Goal: Task Accomplishment & Management: Use online tool/utility

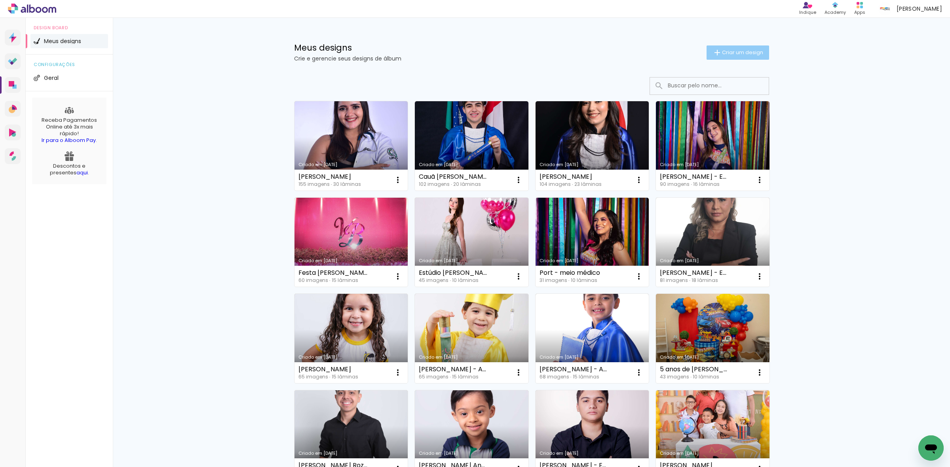
click at [742, 50] on span "Criar um design" at bounding box center [742, 52] width 41 height 5
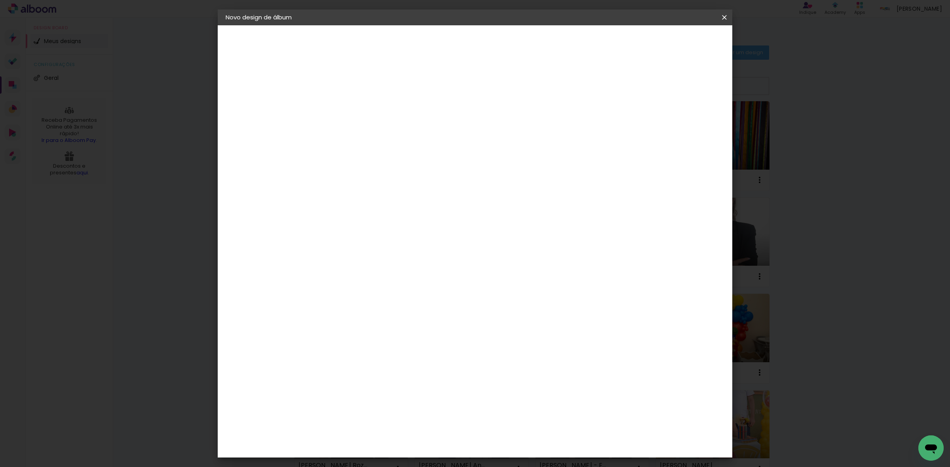
click at [355, 107] on input at bounding box center [355, 106] width 0 height 12
type input "[PERSON_NAME]"
type paper-input "[PERSON_NAME]"
click at [0, 0] on slot "Avançar" at bounding box center [0, 0] width 0 height 0
click at [503, 118] on paper-item "Tamanho Livre" at bounding box center [465, 120] width 76 height 17
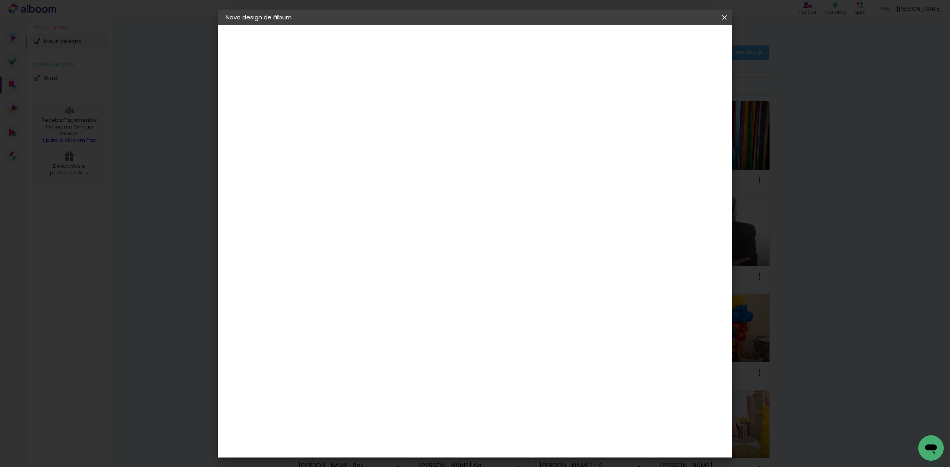
click at [503, 39] on paper-button "Avançar" at bounding box center [483, 41] width 39 height 13
drag, startPoint x: 527, startPoint y: 327, endPoint x: 511, endPoint y: 327, distance: 15.4
click at [511, 327] on input "60" at bounding box center [518, 329] width 21 height 12
type input "40"
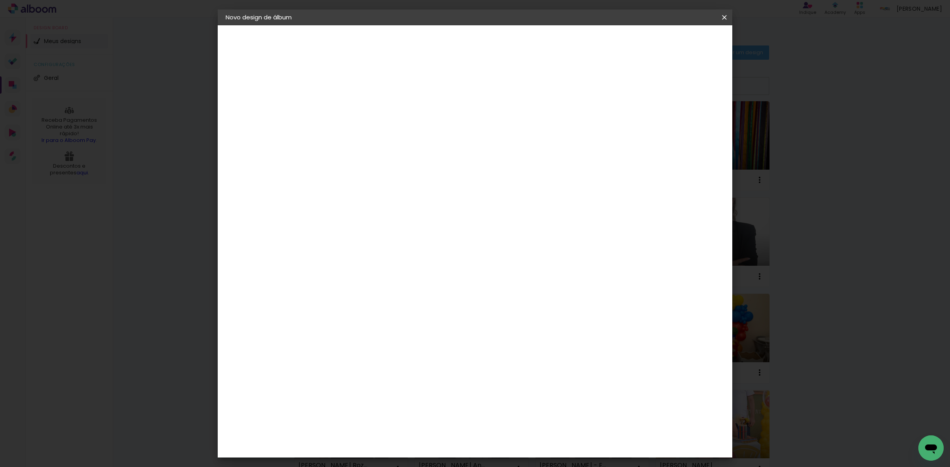
type paper-input "40"
click at [673, 45] on span "Iniciar design" at bounding box center [655, 42] width 36 height 6
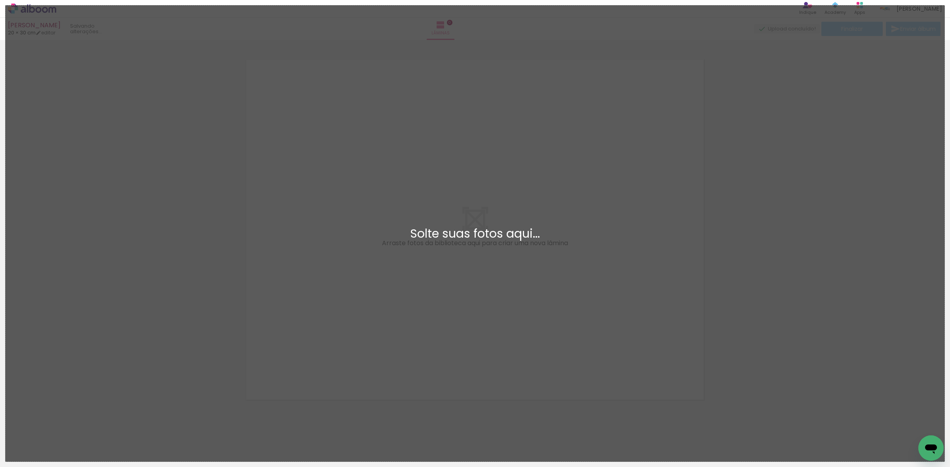
scroll to position [10, 0]
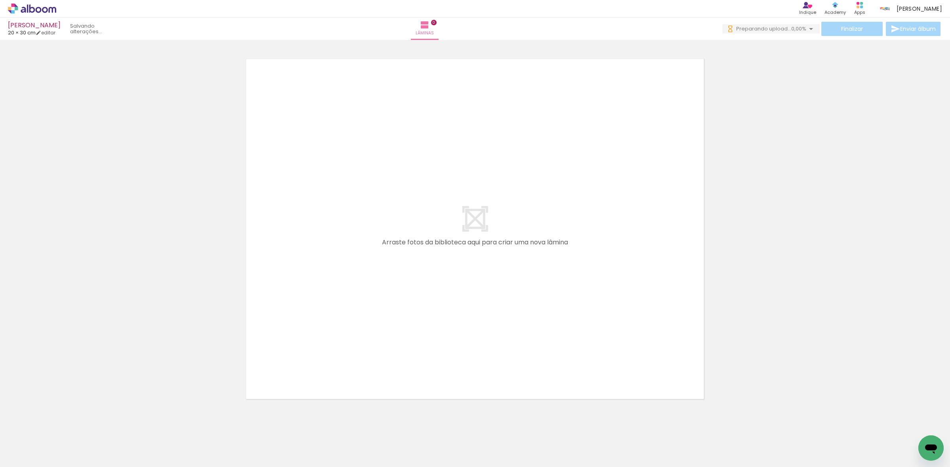
click at [734, 330] on div at bounding box center [475, 219] width 950 height 372
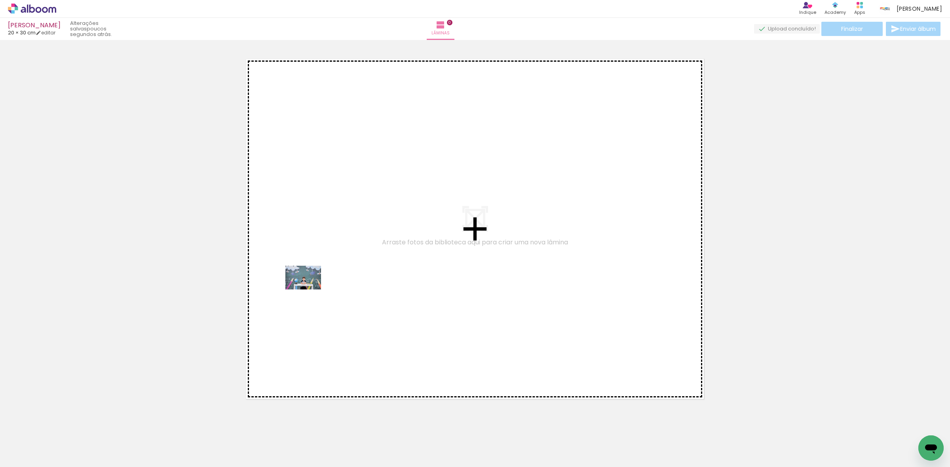
drag, startPoint x: 72, startPoint y: 438, endPoint x: 309, endPoint y: 290, distance: 279.7
click at [309, 290] on quentale-workspace at bounding box center [475, 233] width 950 height 467
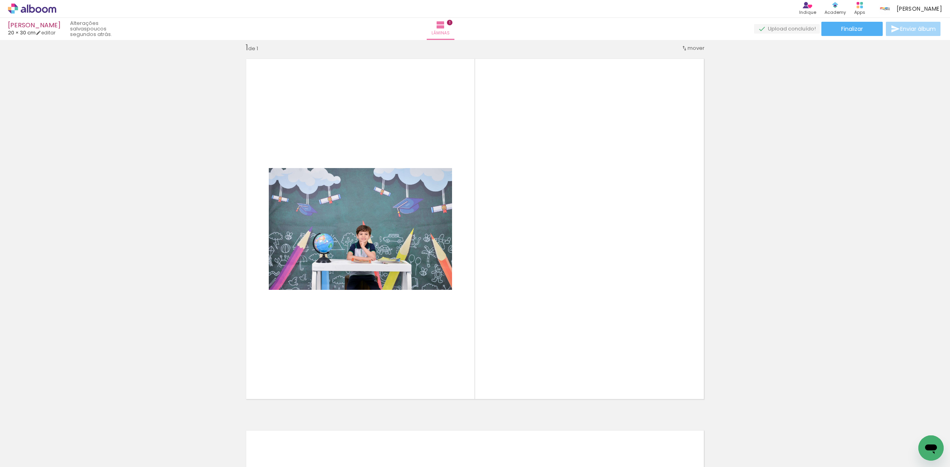
click at [28, 444] on input "Todas as fotos" at bounding box center [22, 443] width 30 height 7
click at [36, 438] on paper-item "Não utilizadas" at bounding box center [25, 441] width 41 height 7
type input "Não utilizadas"
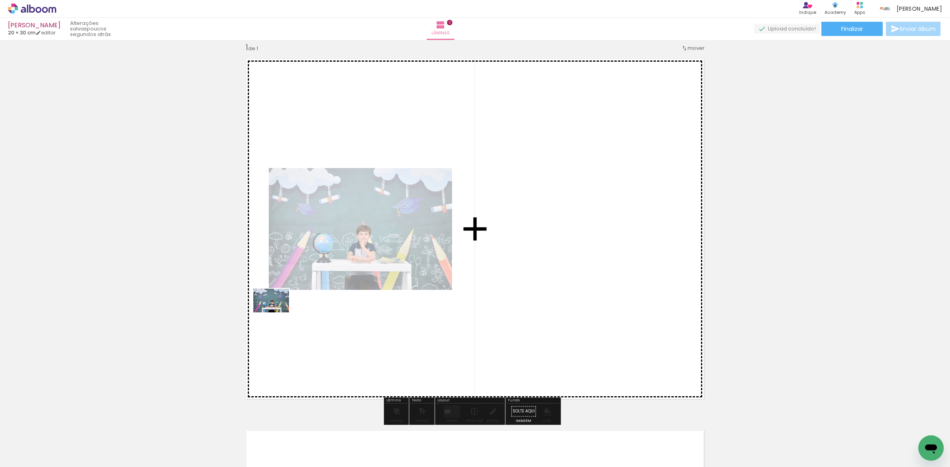
drag, startPoint x: 80, startPoint y: 439, endPoint x: 277, endPoint y: 313, distance: 234.6
click at [277, 313] on quentale-workspace at bounding box center [475, 233] width 950 height 467
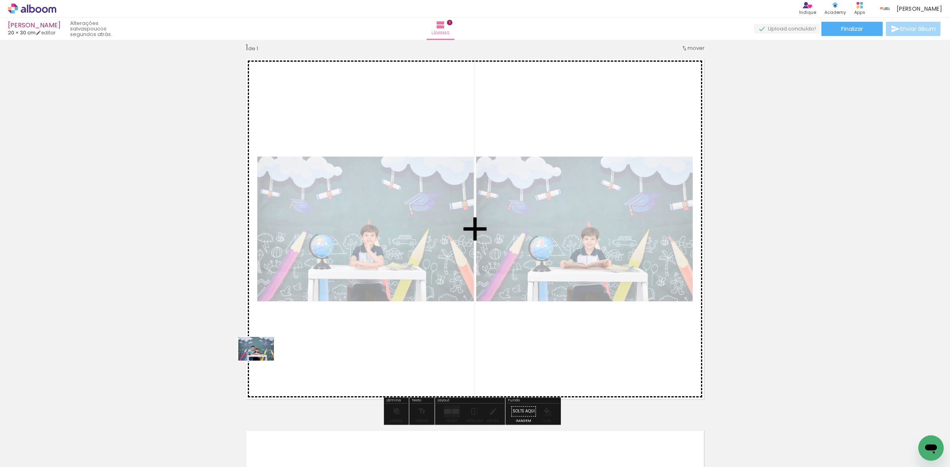
drag, startPoint x: 98, startPoint y: 430, endPoint x: 262, endPoint y: 361, distance: 178.1
click at [262, 361] on quentale-workspace at bounding box center [475, 233] width 950 height 467
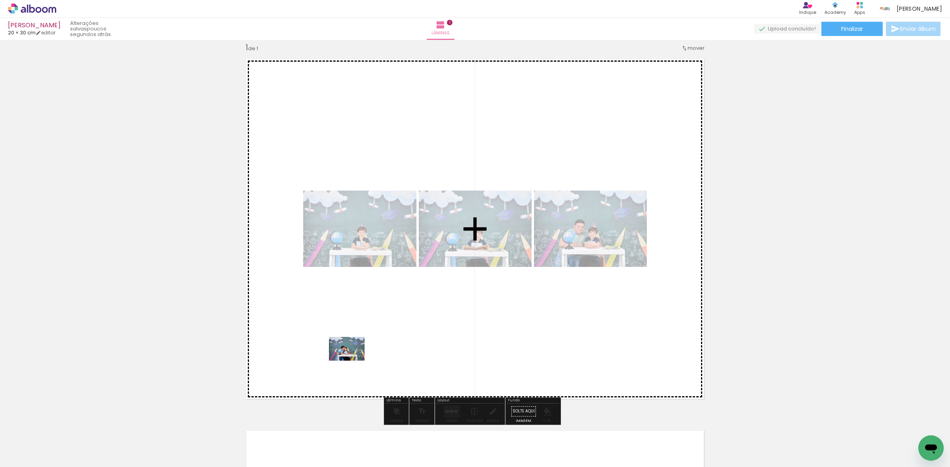
drag, startPoint x: 80, startPoint y: 450, endPoint x: 363, endPoint y: 345, distance: 302.0
click at [363, 347] on quentale-workspace at bounding box center [475, 233] width 950 height 467
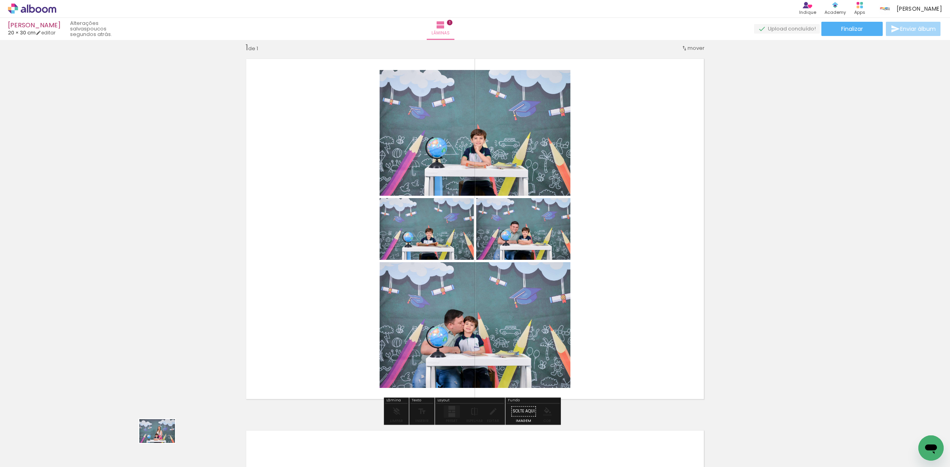
drag, startPoint x: 169, startPoint y: 449, endPoint x: 173, endPoint y: 444, distance: 6.8
click at [173, 444] on div at bounding box center [167, 441] width 39 height 26
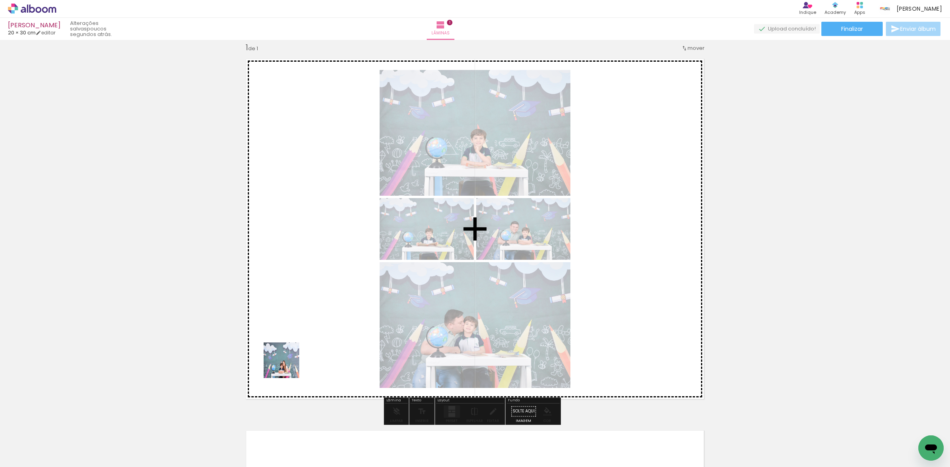
drag, startPoint x: 215, startPoint y: 448, endPoint x: 303, endPoint y: 354, distance: 128.5
click at [303, 354] on quentale-workspace at bounding box center [475, 233] width 950 height 467
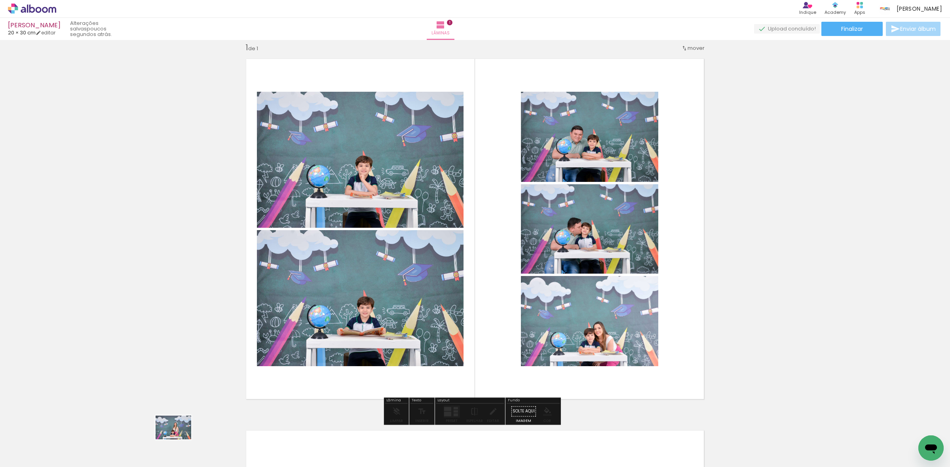
click at [175, 444] on div at bounding box center [167, 441] width 39 height 26
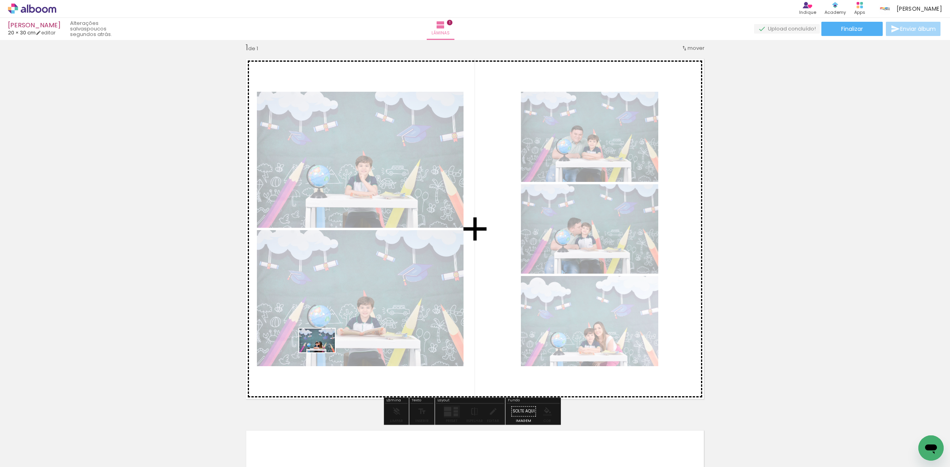
drag, startPoint x: 228, startPoint y: 444, endPoint x: 323, endPoint y: 353, distance: 131.3
click at [323, 353] on quentale-workspace at bounding box center [475, 233] width 950 height 467
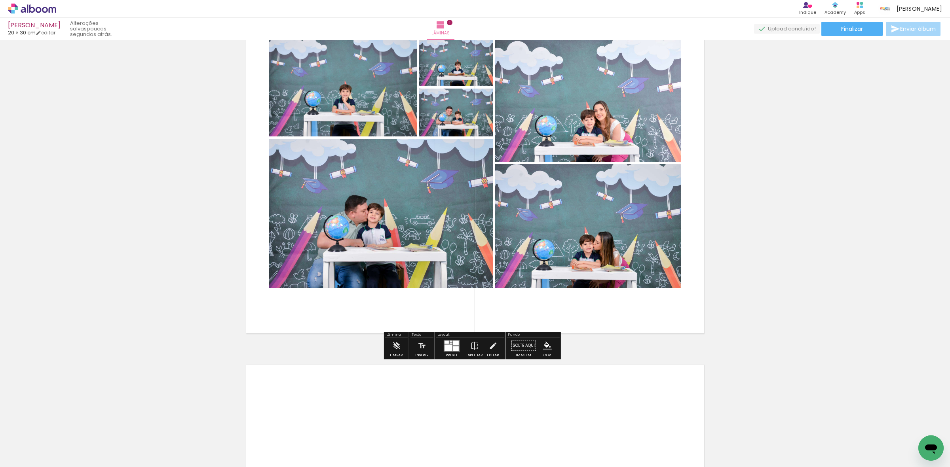
scroll to position [208, 0]
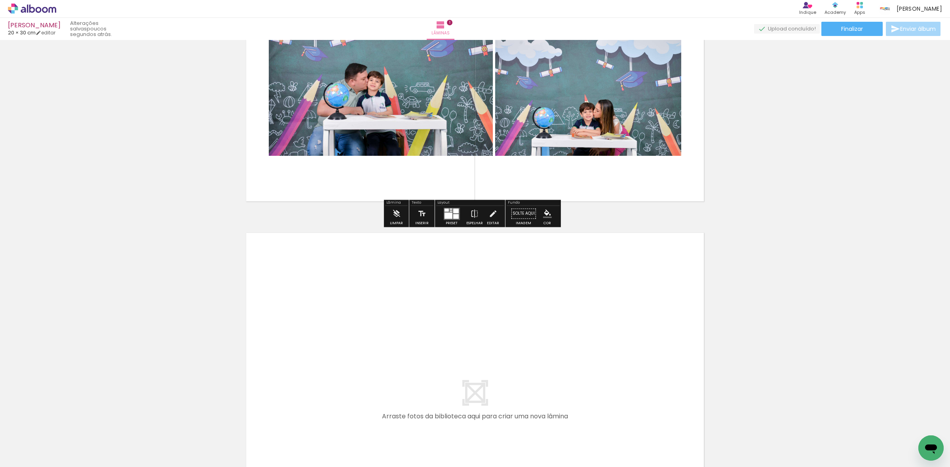
drag, startPoint x: 92, startPoint y: 446, endPoint x: 241, endPoint y: 369, distance: 168.3
click at [241, 369] on quentale-workspace at bounding box center [475, 233] width 950 height 467
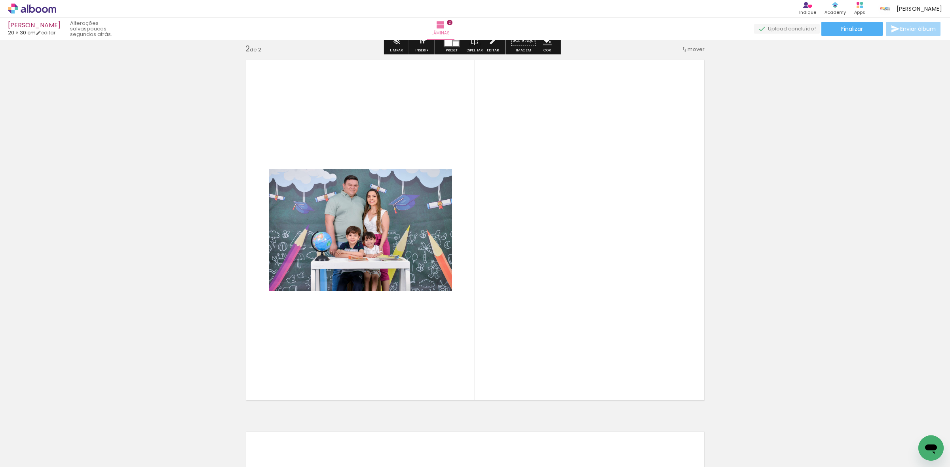
scroll to position [382, 0]
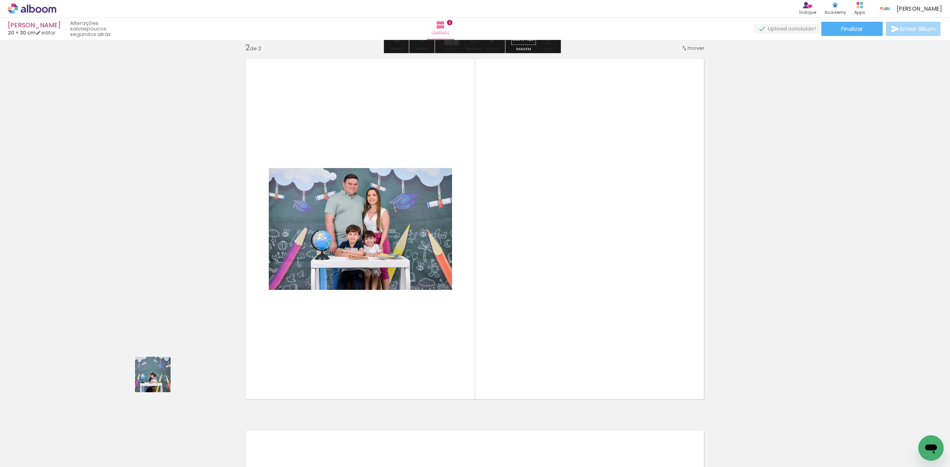
drag, startPoint x: 131, startPoint y: 404, endPoint x: 232, endPoint y: 303, distance: 143.0
click at [232, 303] on quentale-workspace at bounding box center [475, 233] width 950 height 467
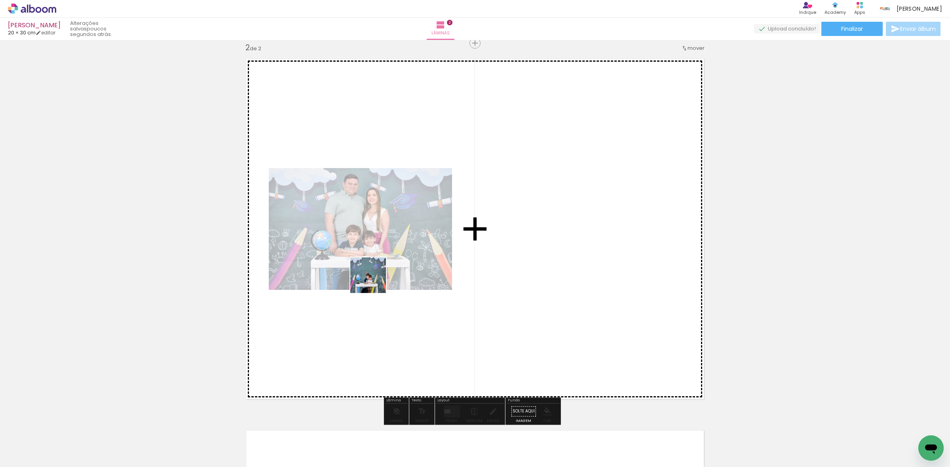
drag, startPoint x: 67, startPoint y: 447, endPoint x: 175, endPoint y: 414, distance: 112.8
click at [376, 281] on quentale-workspace at bounding box center [475, 233] width 950 height 467
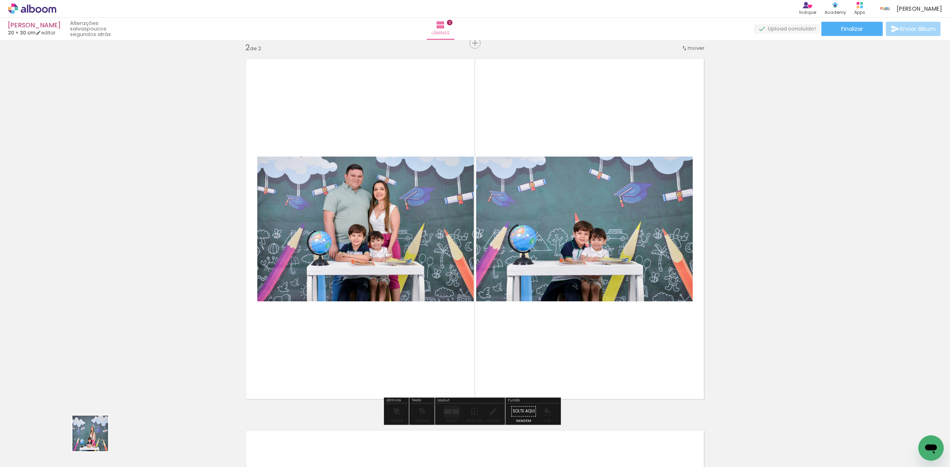
drag, startPoint x: 96, startPoint y: 440, endPoint x: 380, endPoint y: 283, distance: 324.2
click at [395, 262] on quentale-workspace at bounding box center [475, 233] width 950 height 467
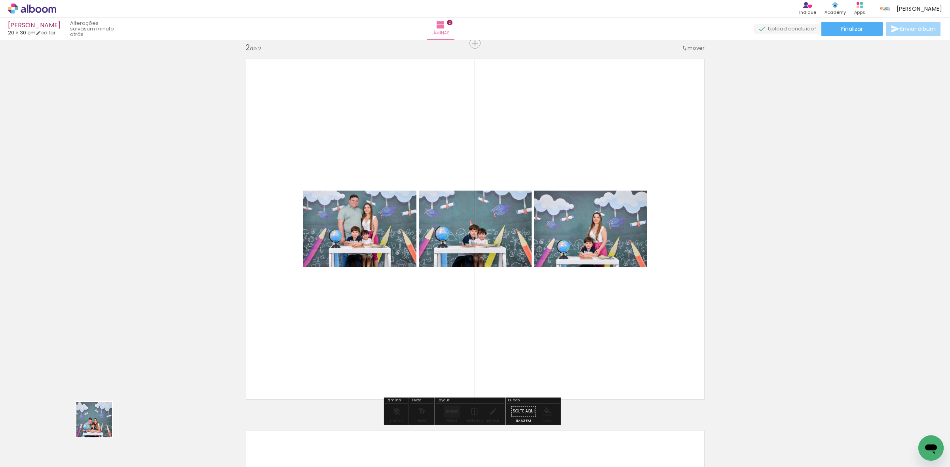
drag, startPoint x: 100, startPoint y: 426, endPoint x: 313, endPoint y: 278, distance: 259.7
click at [313, 278] on quentale-workspace at bounding box center [475, 233] width 950 height 467
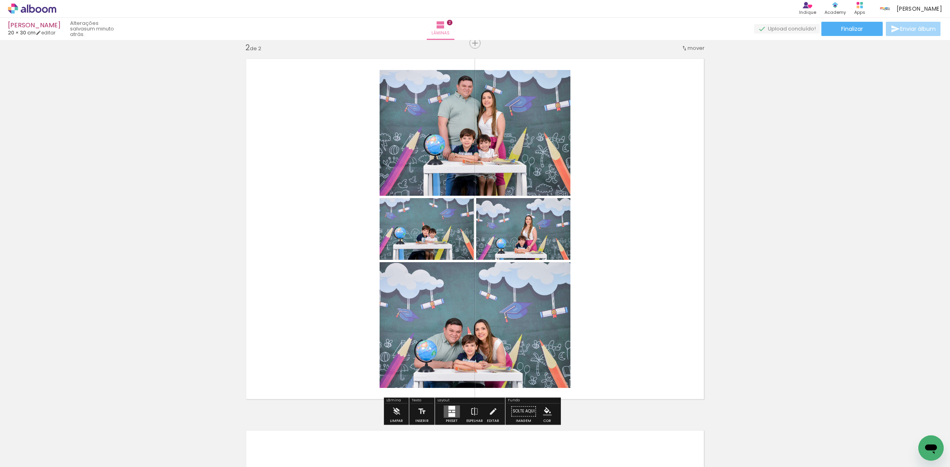
drag, startPoint x: 88, startPoint y: 444, endPoint x: 405, endPoint y: 259, distance: 366.5
click at [365, 263] on quentale-workspace at bounding box center [475, 233] width 950 height 467
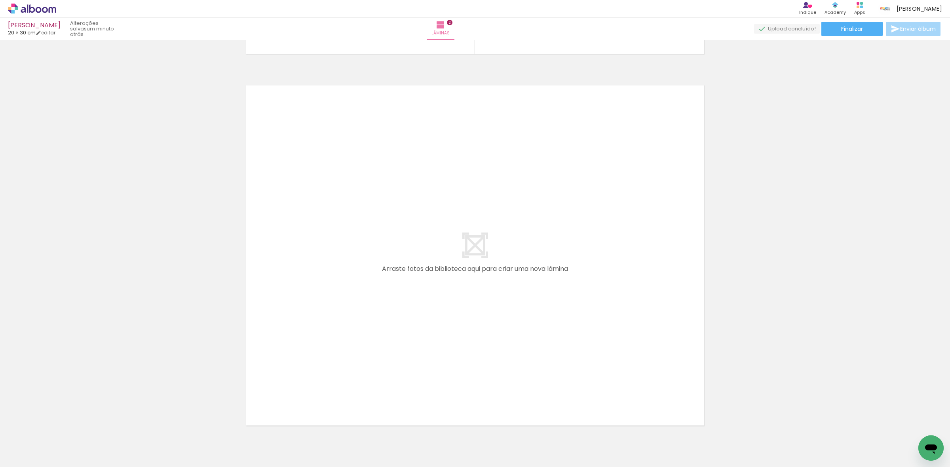
scroll to position [742, 0]
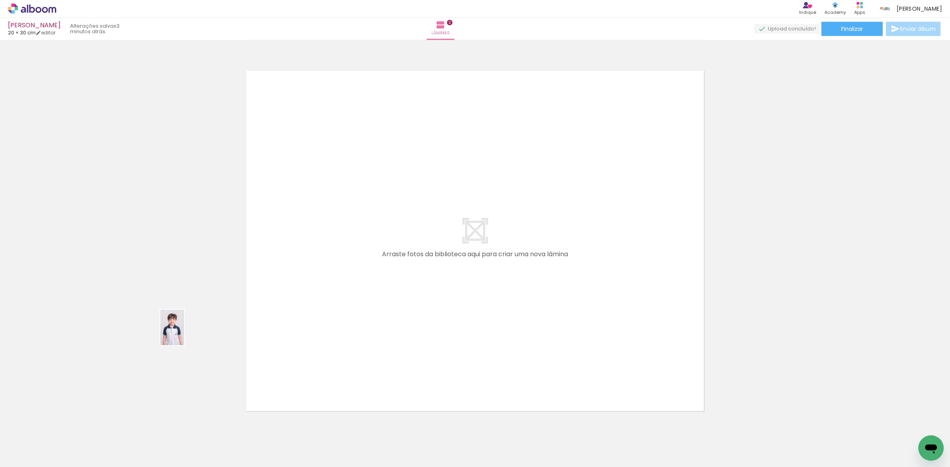
drag, startPoint x: 83, startPoint y: 438, endPoint x: 152, endPoint y: 326, distance: 131.6
click at [287, 268] on quentale-workspace at bounding box center [475, 233] width 950 height 467
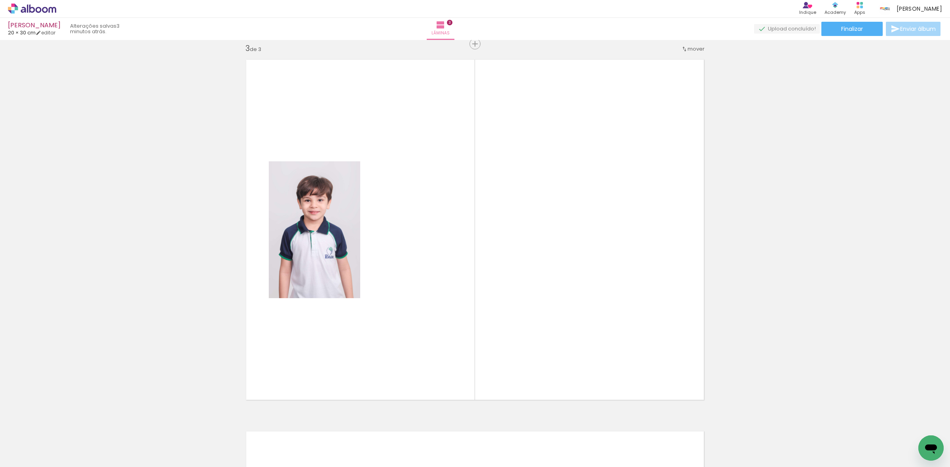
scroll to position [754, 0]
drag, startPoint x: 84, startPoint y: 439, endPoint x: 454, endPoint y: 295, distance: 397.3
click at [430, 300] on quentale-workspace at bounding box center [475, 233] width 950 height 467
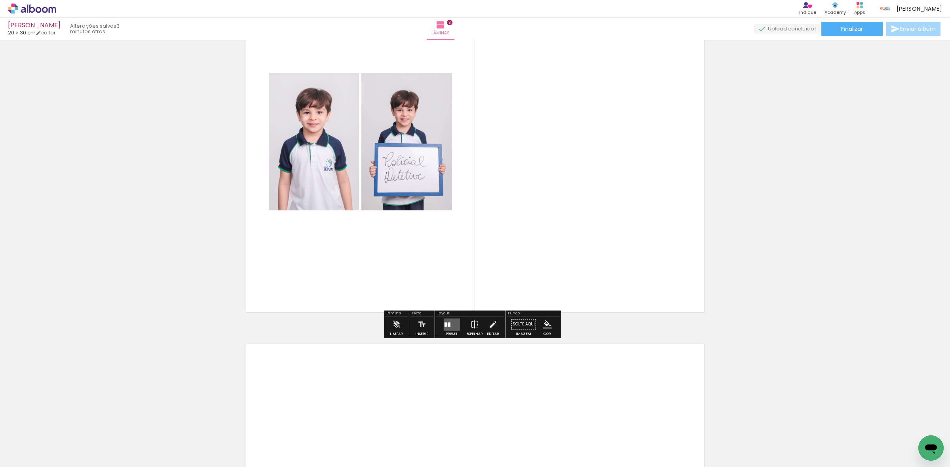
scroll to position [853, 0]
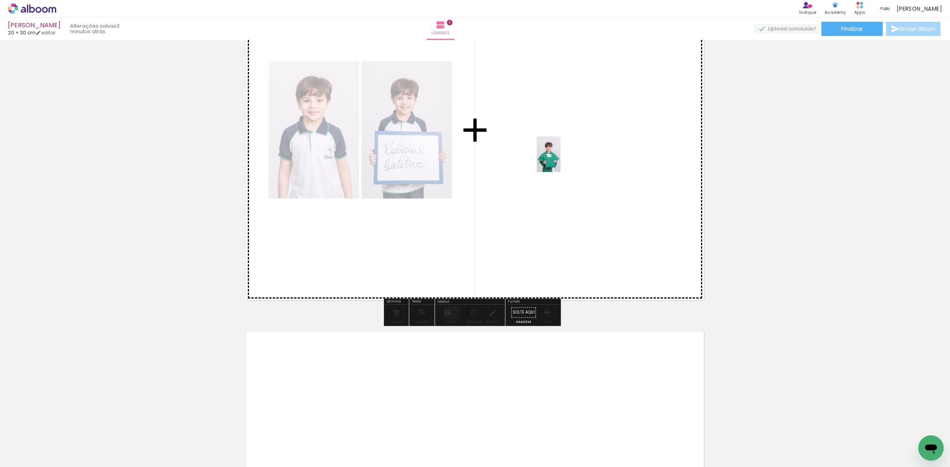
drag, startPoint x: 75, startPoint y: 440, endPoint x: 560, endPoint y: 160, distance: 559.9
click at [560, 160] on quentale-workspace at bounding box center [475, 233] width 950 height 467
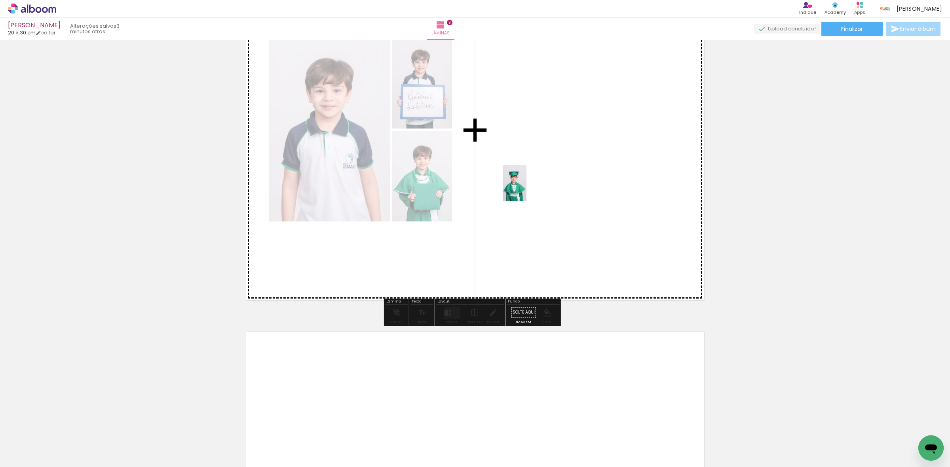
drag, startPoint x: 240, startPoint y: 337, endPoint x: 526, endPoint y: 189, distance: 322.5
click at [526, 189] on quentale-workspace at bounding box center [475, 233] width 950 height 467
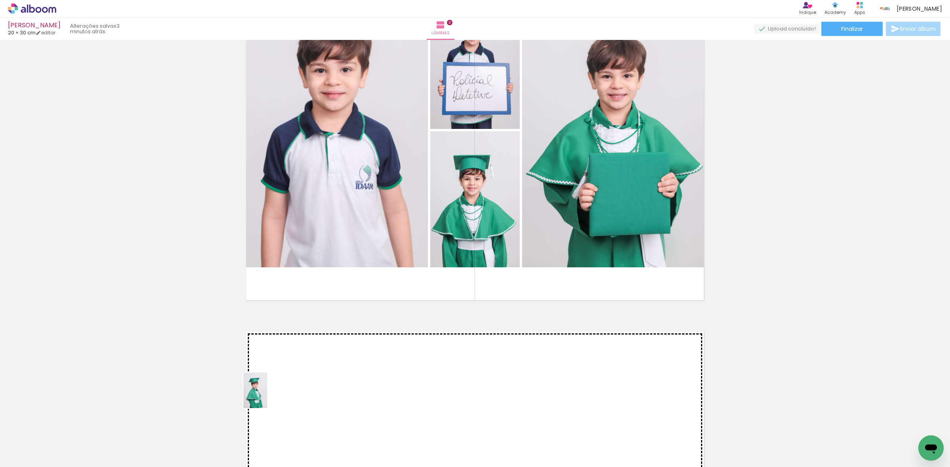
drag, startPoint x: 89, startPoint y: 439, endPoint x: 137, endPoint y: 429, distance: 49.3
click at [285, 394] on quentale-workspace at bounding box center [475, 233] width 950 height 467
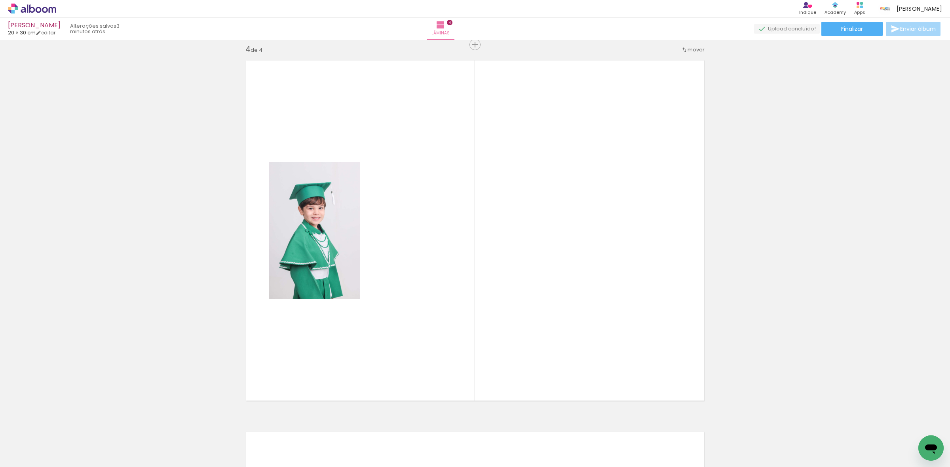
scroll to position [1126, 0]
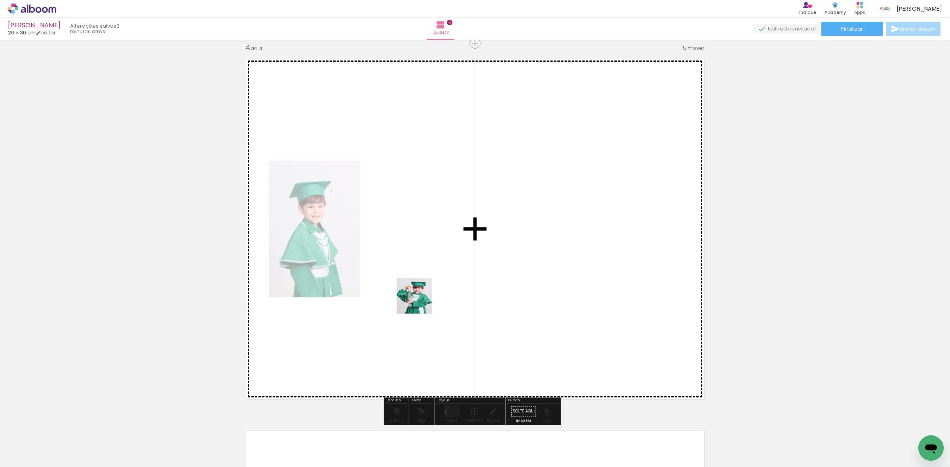
drag, startPoint x: 89, startPoint y: 439, endPoint x: 198, endPoint y: 393, distance: 117.9
click at [434, 296] on quentale-workspace at bounding box center [475, 233] width 950 height 467
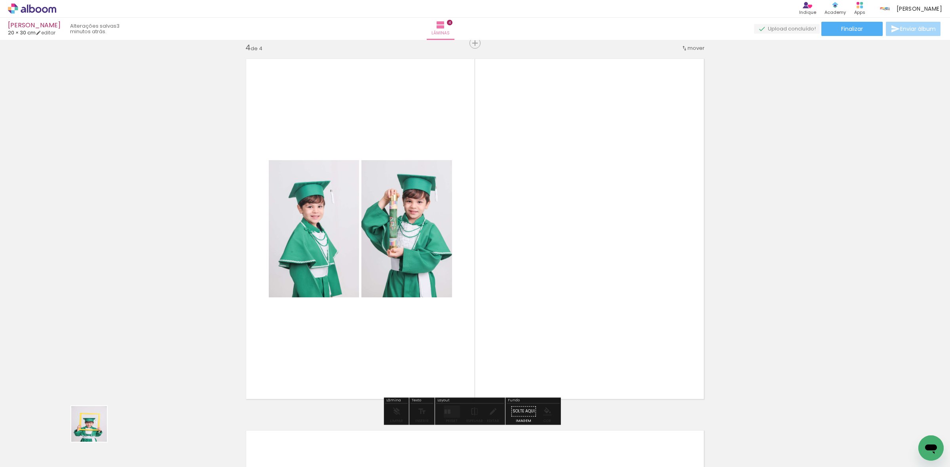
drag, startPoint x: 83, startPoint y: 442, endPoint x: 348, endPoint y: 335, distance: 285.2
click at [409, 289] on quentale-workspace at bounding box center [475, 233] width 950 height 467
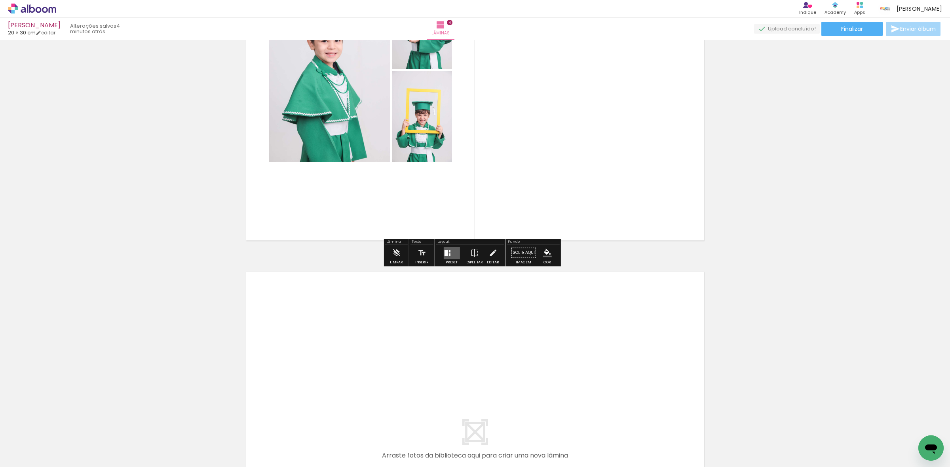
scroll to position [1274, 0]
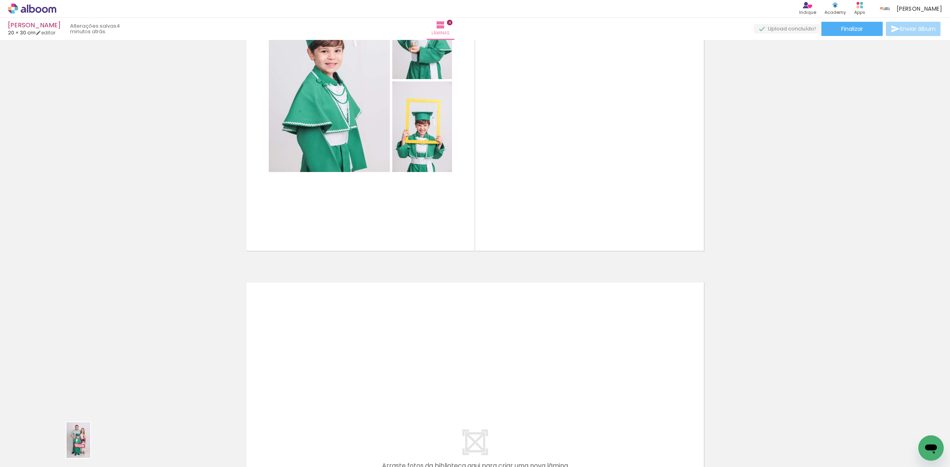
click at [90, 446] on div at bounding box center [79, 440] width 26 height 39
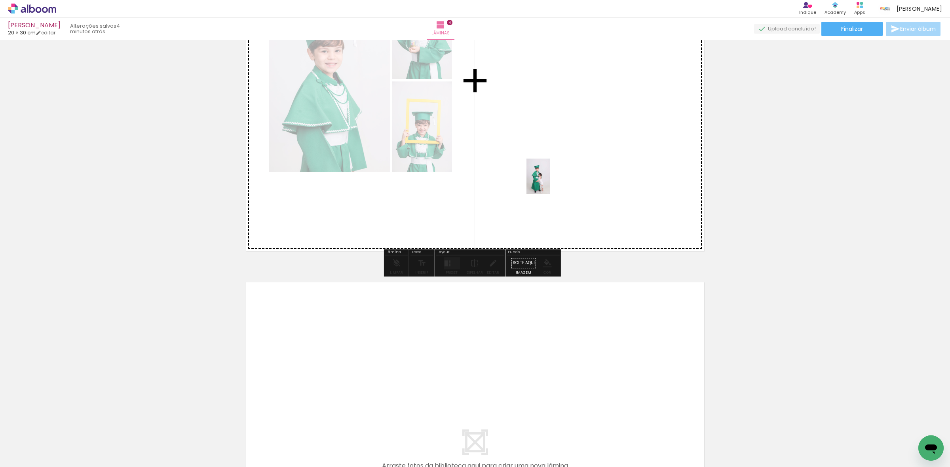
drag, startPoint x: 177, startPoint y: 444, endPoint x: 559, endPoint y: 175, distance: 467.9
click at [558, 176] on quentale-workspace at bounding box center [475, 233] width 950 height 467
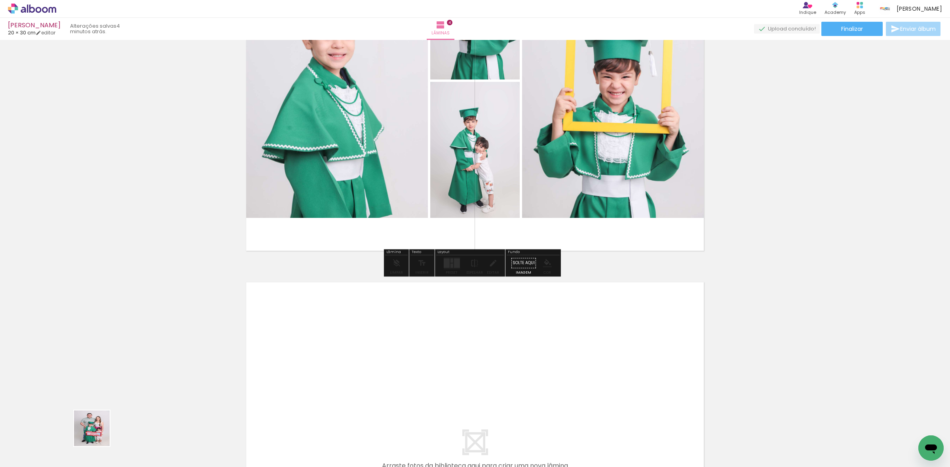
drag, startPoint x: 98, startPoint y: 435, endPoint x: 90, endPoint y: 426, distance: 11.5
click at [277, 390] on quentale-workspace at bounding box center [475, 233] width 950 height 467
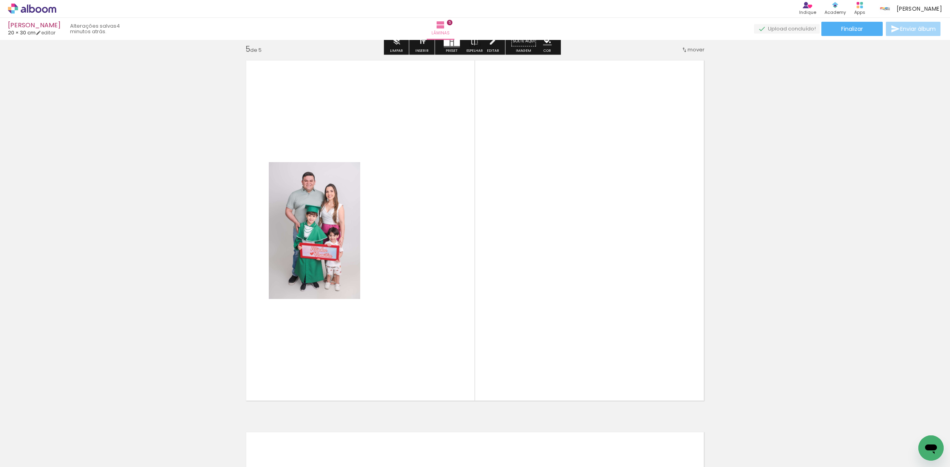
scroll to position [1498, 0]
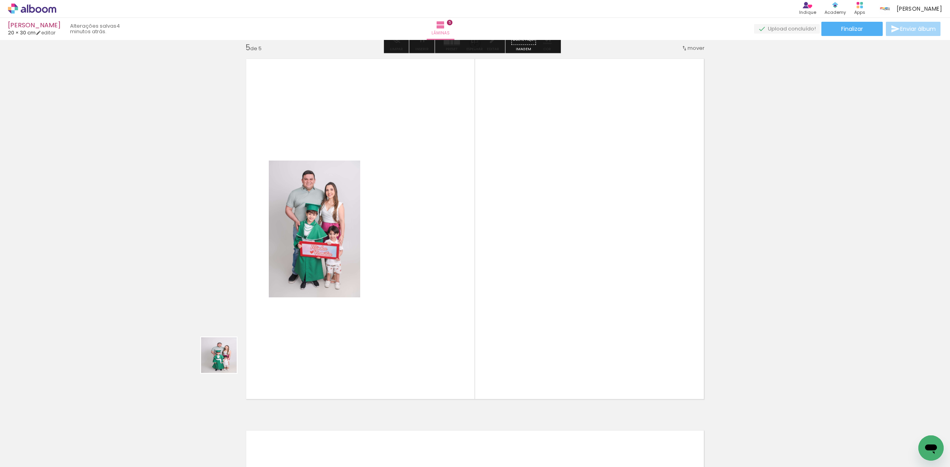
drag, startPoint x: 83, startPoint y: 436, endPoint x: 294, endPoint y: 337, distance: 232.8
click at [380, 281] on quentale-workspace at bounding box center [475, 233] width 950 height 467
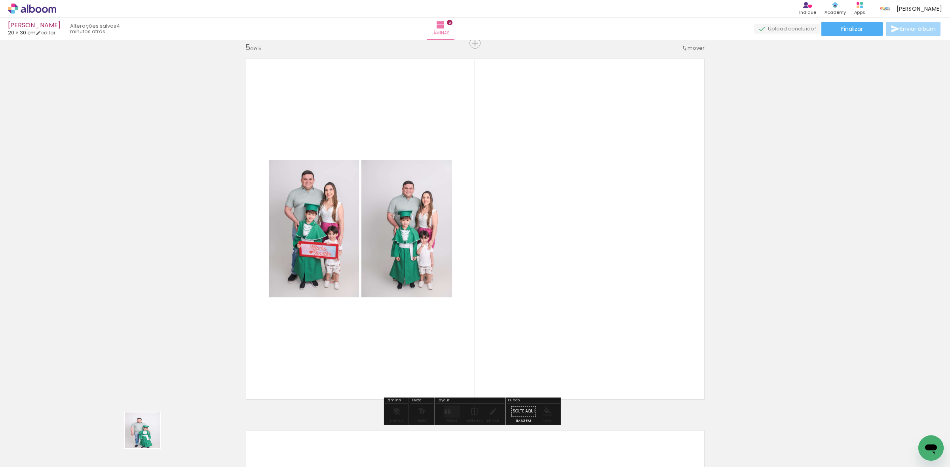
drag, startPoint x: 148, startPoint y: 437, endPoint x: 327, endPoint y: 329, distance: 208.6
click at [391, 294] on quentale-workspace at bounding box center [475, 233] width 950 height 467
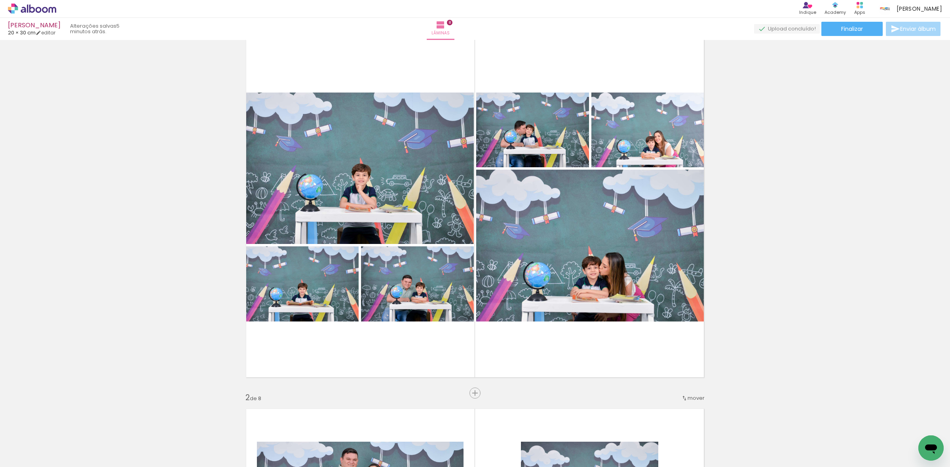
scroll to position [10, 0]
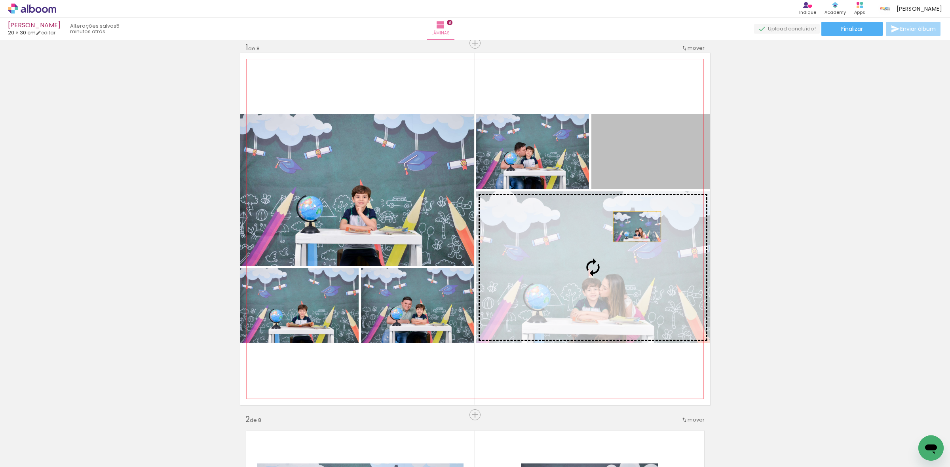
drag, startPoint x: 642, startPoint y: 150, endPoint x: 627, endPoint y: 248, distance: 98.6
click at [0, 0] on slot at bounding box center [0, 0] width 0 height 0
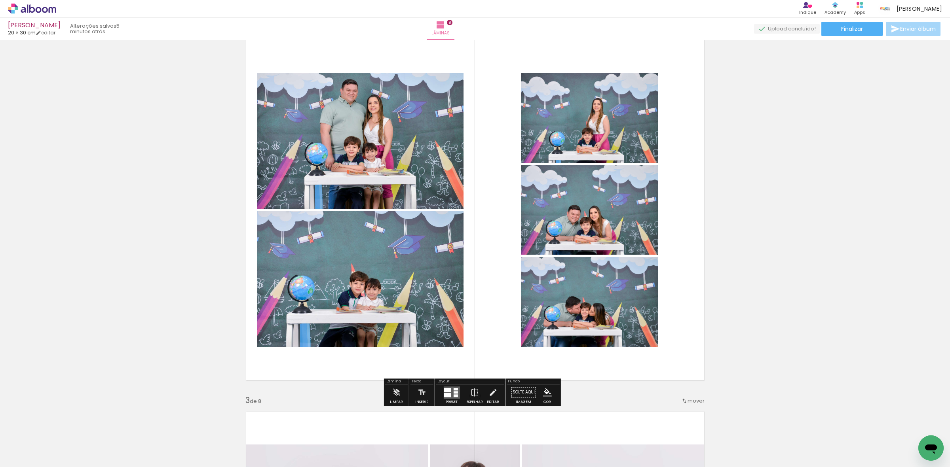
scroll to position [406, 0]
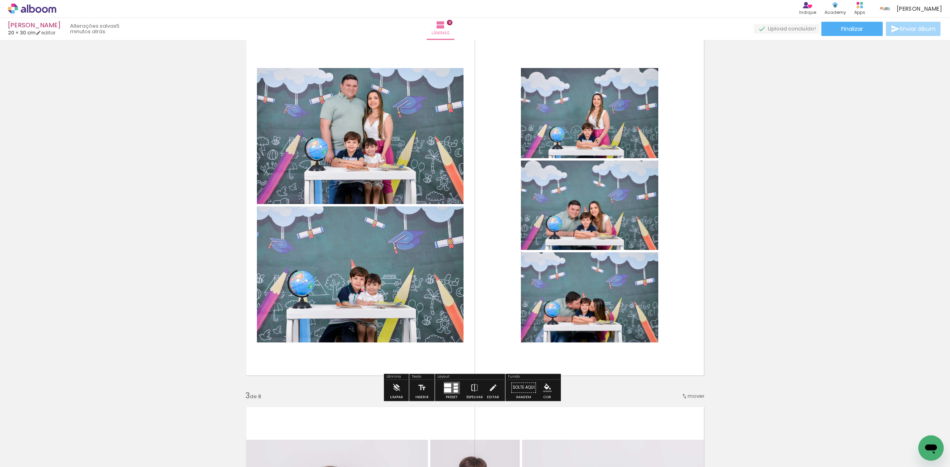
click at [444, 387] on div at bounding box center [447, 386] width 7 height 4
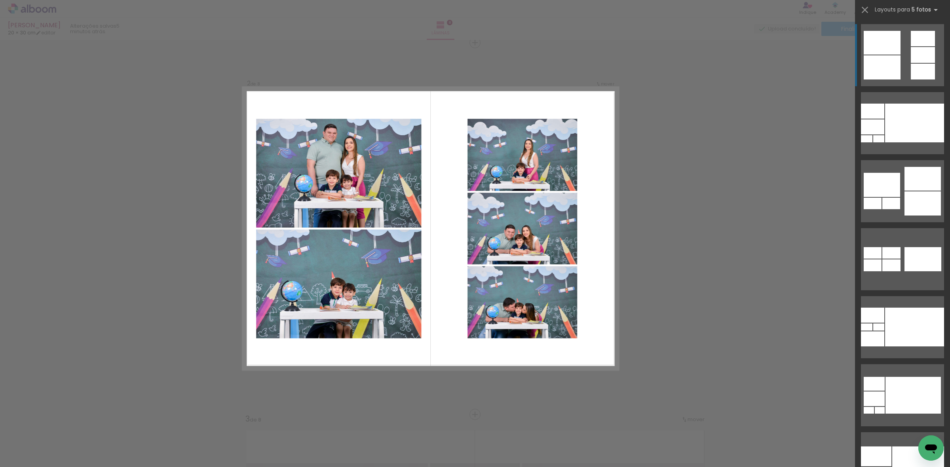
scroll to position [382, 0]
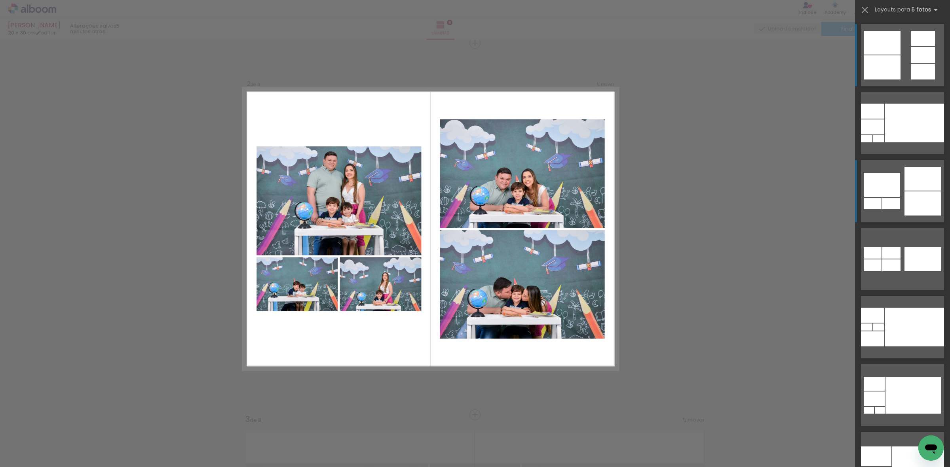
click at [902, 142] on div at bounding box center [914, 123] width 59 height 39
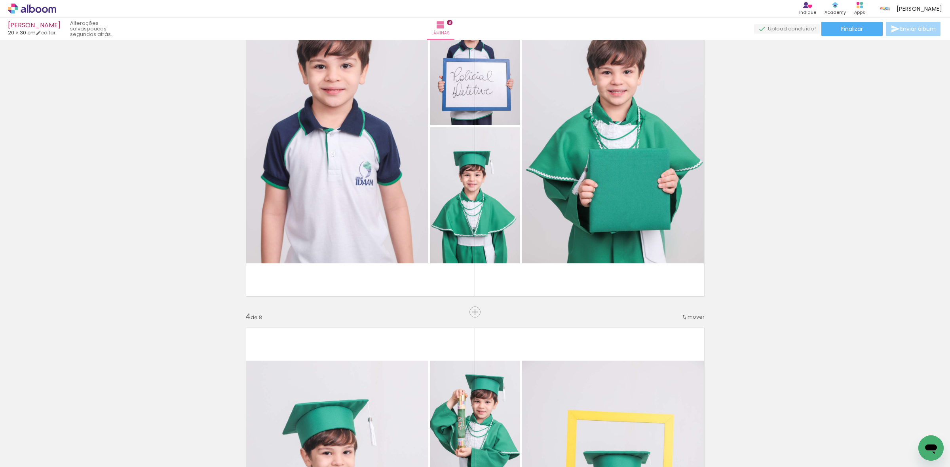
scroll to position [976, 0]
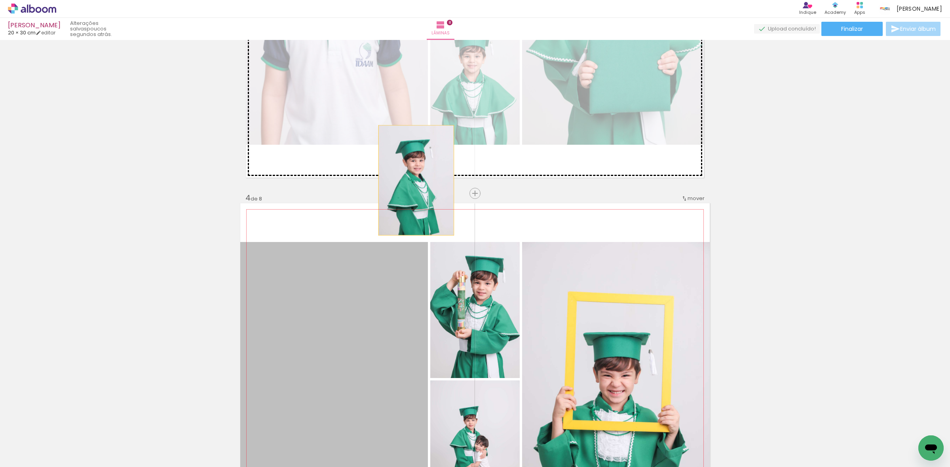
drag, startPoint x: 392, startPoint y: 310, endPoint x: 395, endPoint y: 200, distance: 109.3
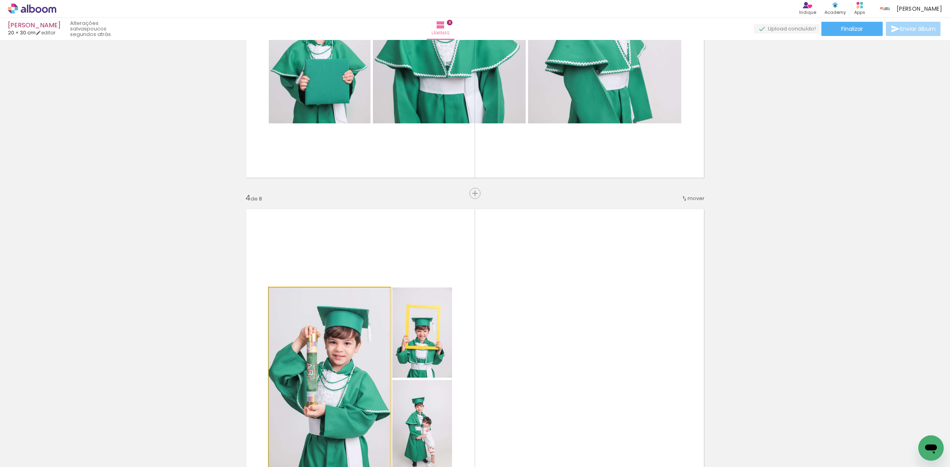
drag, startPoint x: 341, startPoint y: 342, endPoint x: 458, endPoint y: 171, distance: 207.0
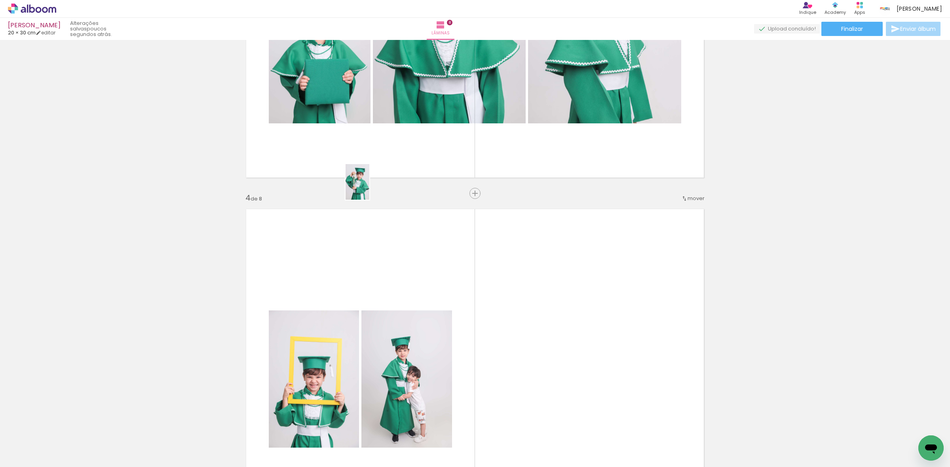
drag, startPoint x: 84, startPoint y: 442, endPoint x: 410, endPoint y: 184, distance: 415.9
click at [409, 161] on quentale-workspace at bounding box center [475, 233] width 950 height 467
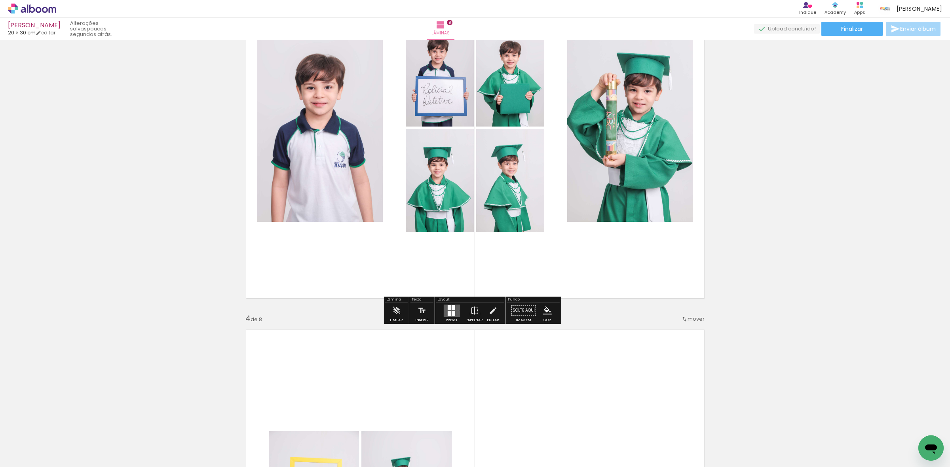
scroll to position [827, 0]
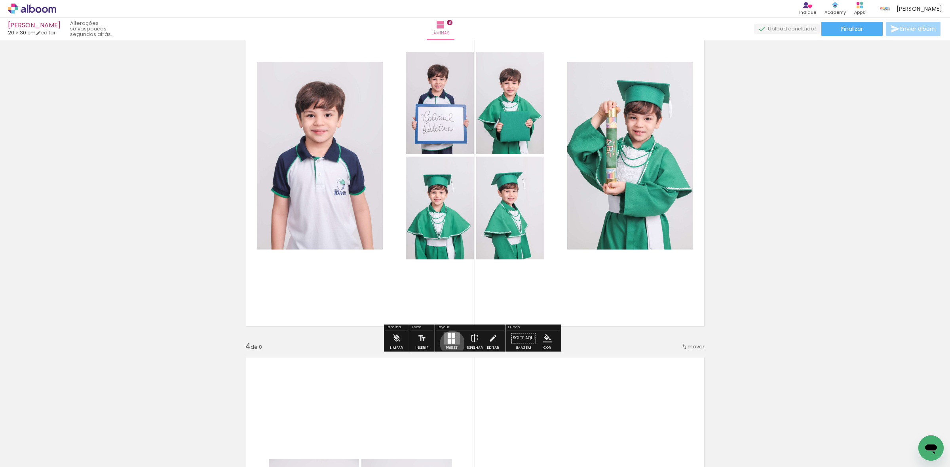
click at [451, 344] on div at bounding box center [453, 341] width 4 height 5
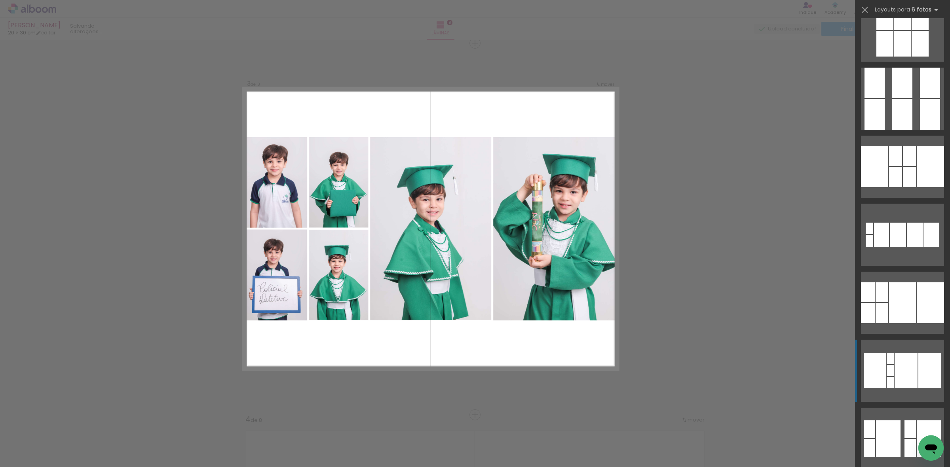
scroll to position [445, 0]
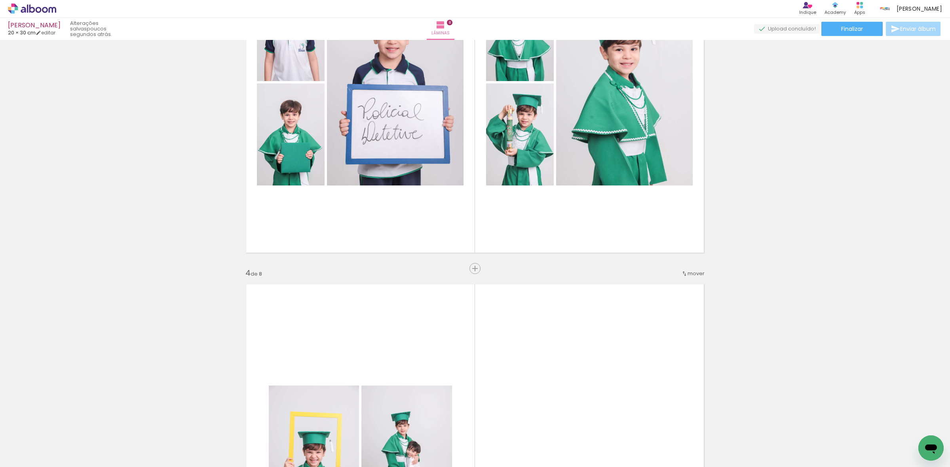
scroll to position [952, 0]
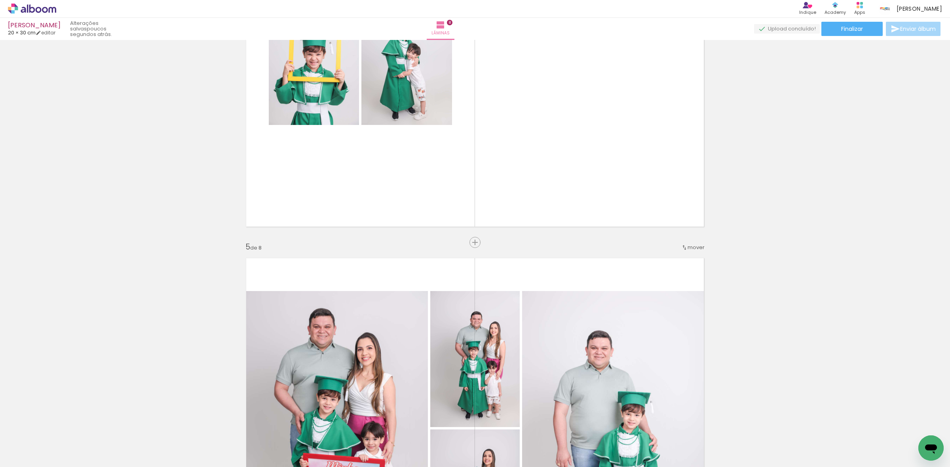
scroll to position [1298, 0]
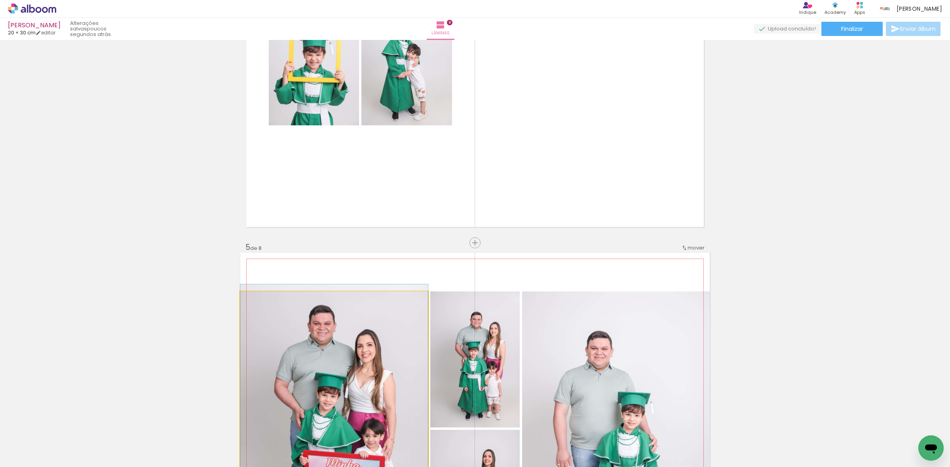
drag, startPoint x: 316, startPoint y: 368, endPoint x: 431, endPoint y: 234, distance: 177.2
click at [492, 159] on div "Inserir lâmina 1 de 8 Inserir lâmina 2 de 8 Inserir lâmina 3 de 8 Inserir lâmin…" at bounding box center [475, 419] width 950 height 3349
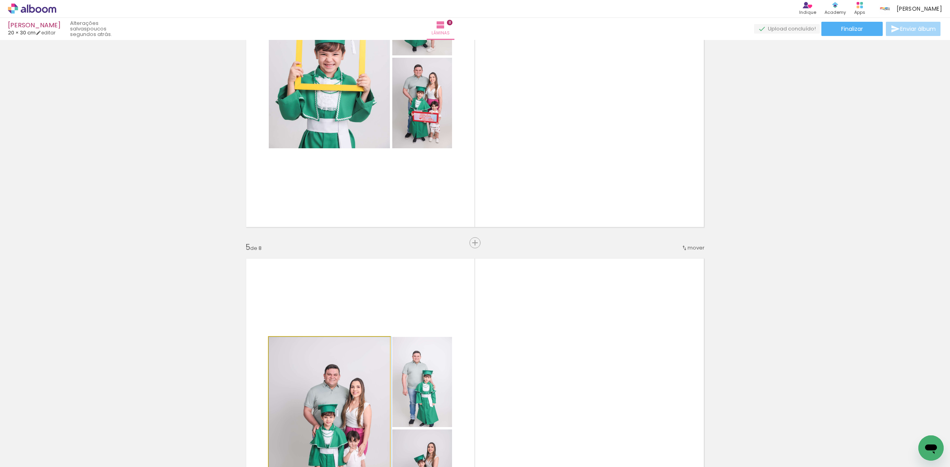
drag, startPoint x: 321, startPoint y: 389, endPoint x: 518, endPoint y: 154, distance: 306.2
click at [551, 121] on div "Inserir lâmina 1 de 8 Inserir lâmina 2 de 8 Inserir lâmina 3 de 8 Inserir lâmin…" at bounding box center [475, 419] width 950 height 3349
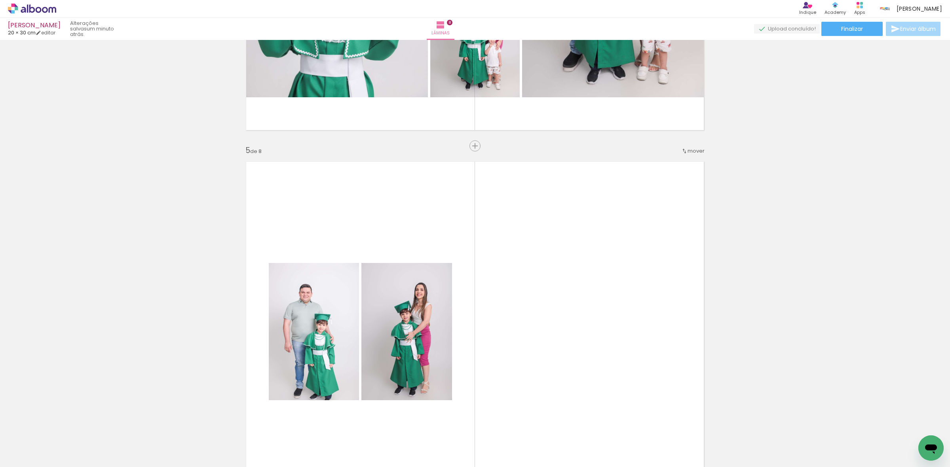
scroll to position [1397, 0]
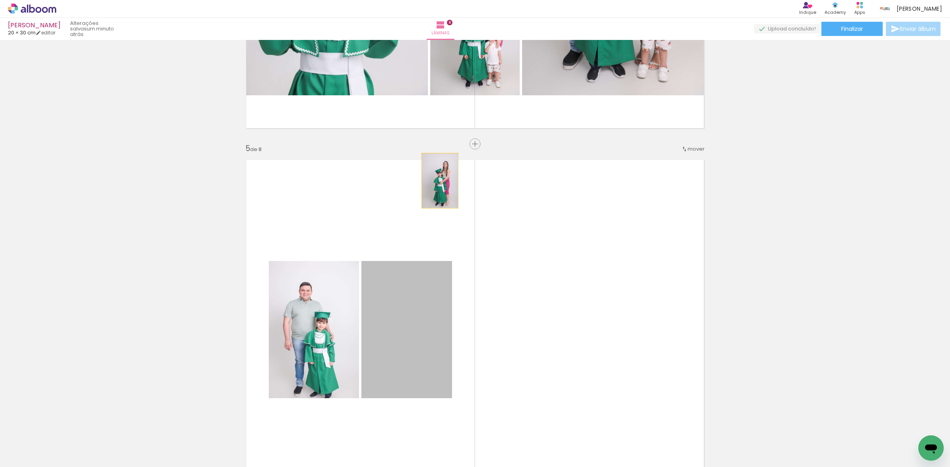
drag, startPoint x: 436, startPoint y: 181, endPoint x: 315, endPoint y: 240, distance: 134.4
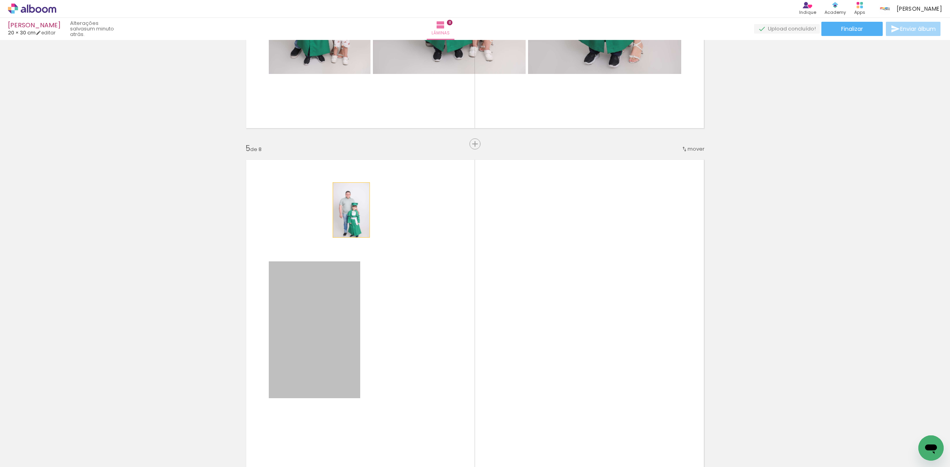
drag, startPoint x: 341, startPoint y: 224, endPoint x: 394, endPoint y: 127, distance: 111.4
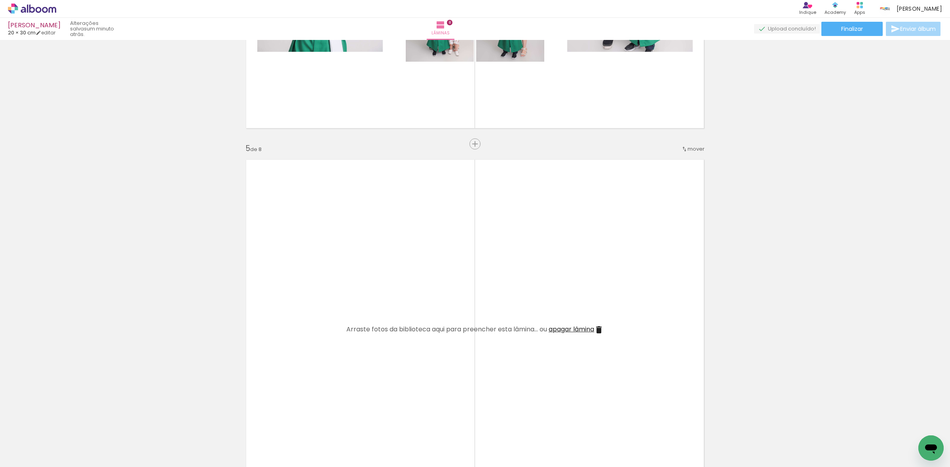
drag, startPoint x: 566, startPoint y: 329, endPoint x: 507, endPoint y: 220, distance: 124.0
click at [566, 329] on span "apagar lâmina" at bounding box center [572, 329] width 46 height 9
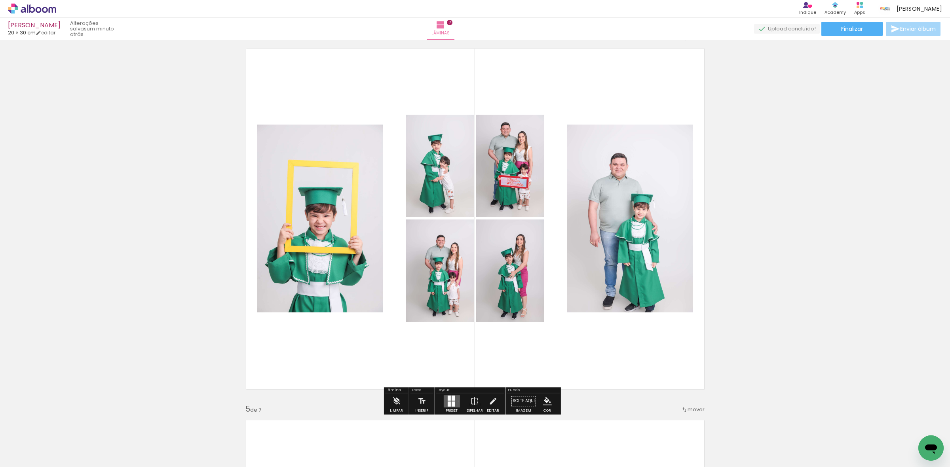
scroll to position [1199, 0]
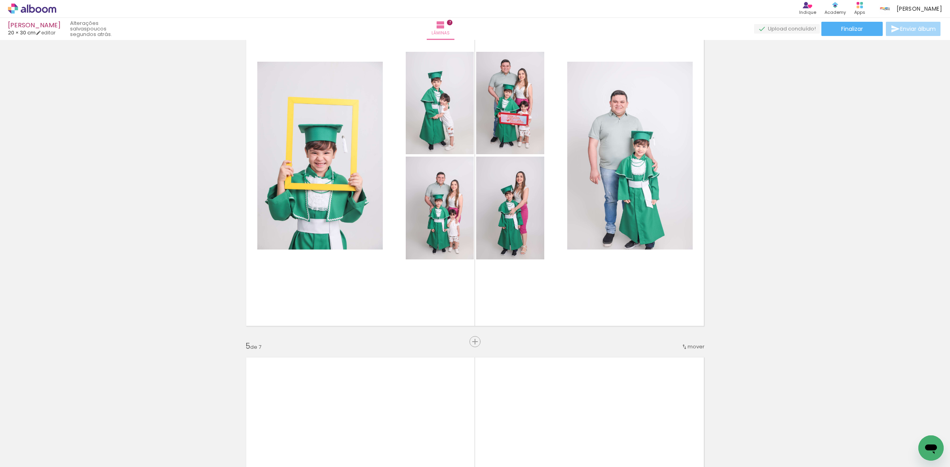
scroll to position [445, 0]
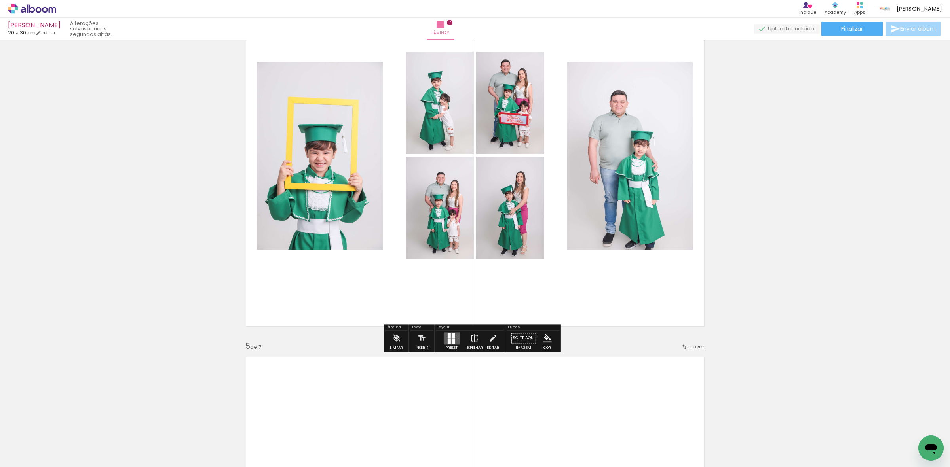
click at [448, 343] on div at bounding box center [448, 341] width 3 height 5
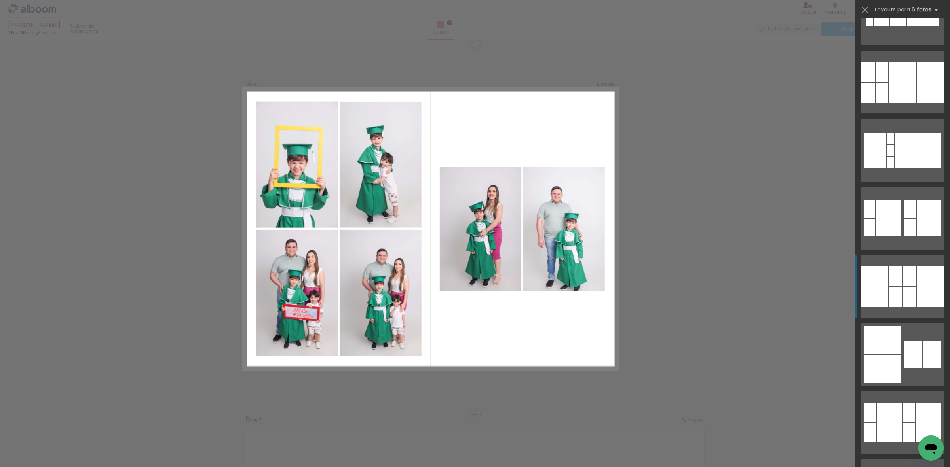
scroll to position [544, 0]
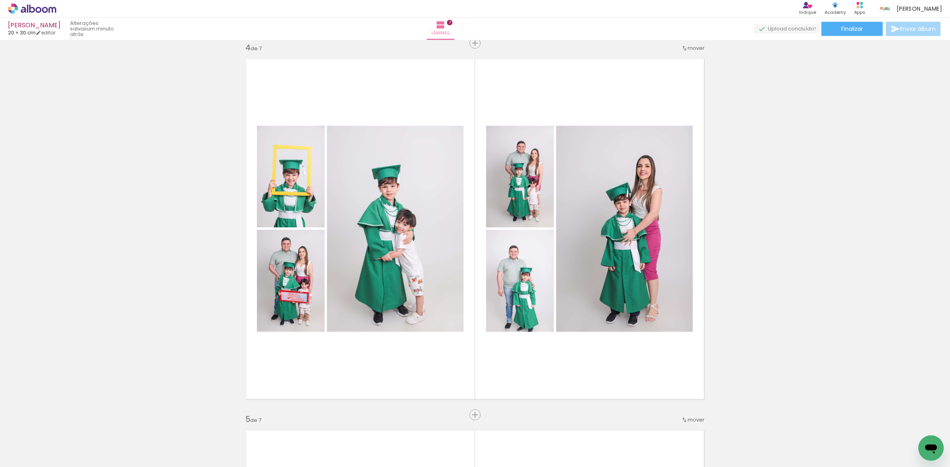
click at [195, 291] on div "Inserir lâmina 1 de 7 Inserir lâmina 2 de 7 Inserir lâmina 3 de 7 Inserir lâmin…" at bounding box center [475, 405] width 950 height 2977
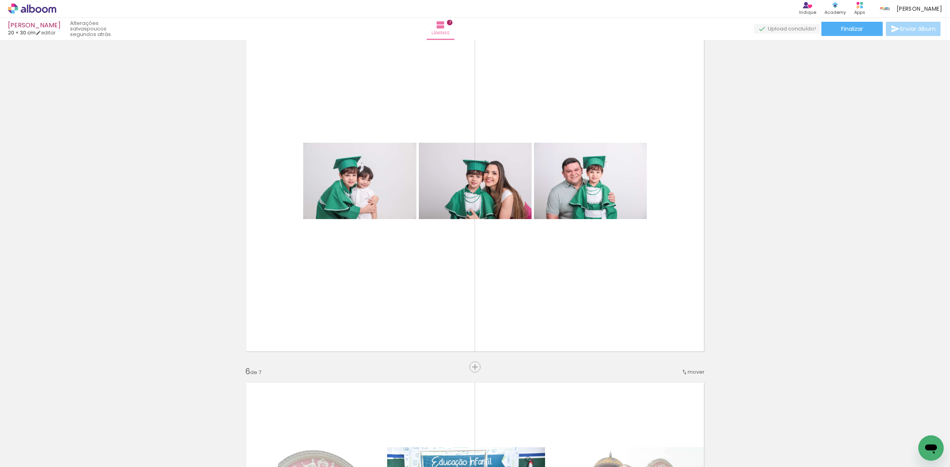
scroll to position [1522, 0]
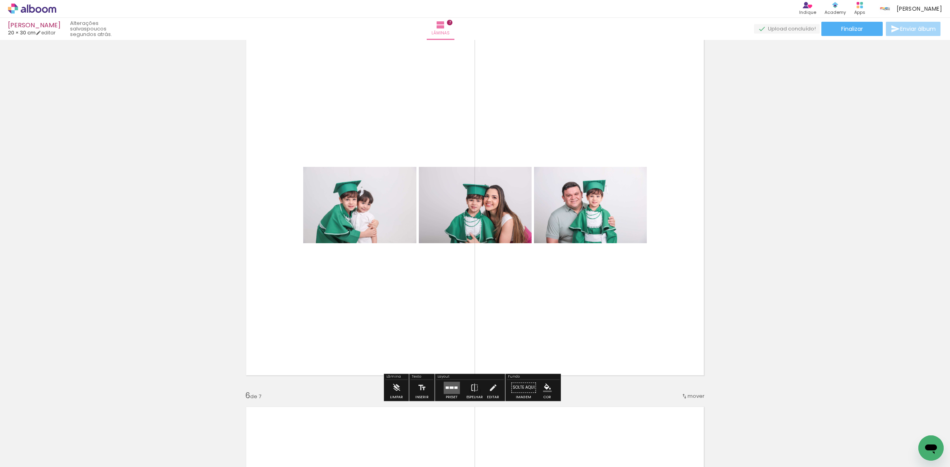
click at [445, 388] on div at bounding box center [446, 388] width 3 height 2
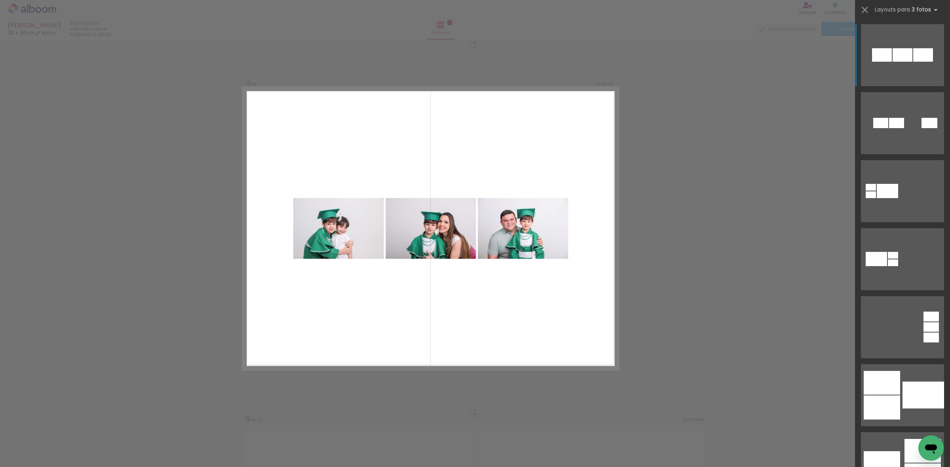
scroll to position [1498, 0]
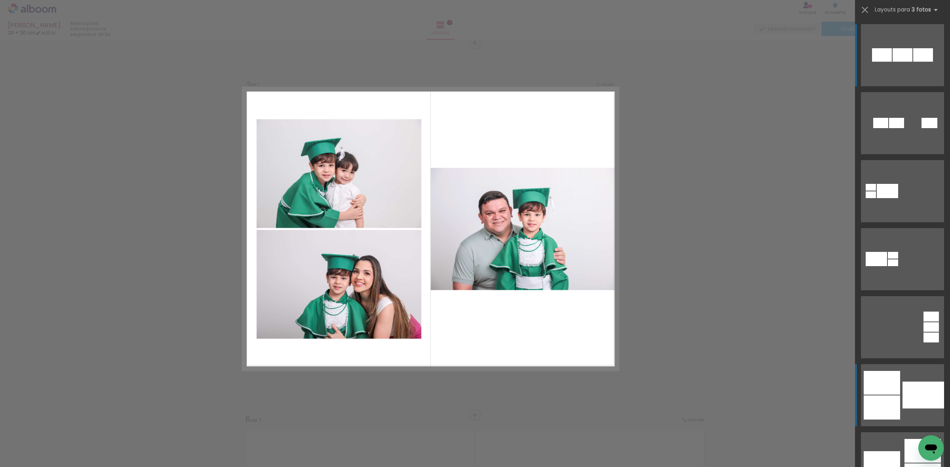
click at [894, 128] on div at bounding box center [896, 123] width 15 height 10
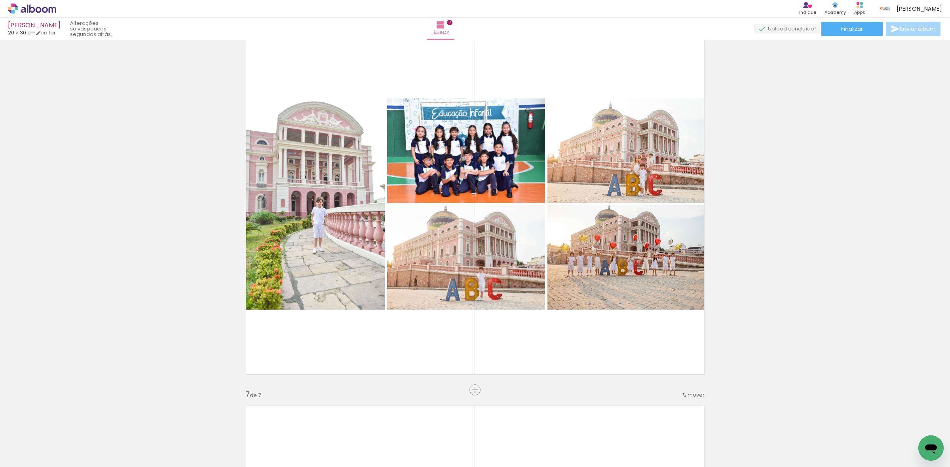
scroll to position [1894, 0]
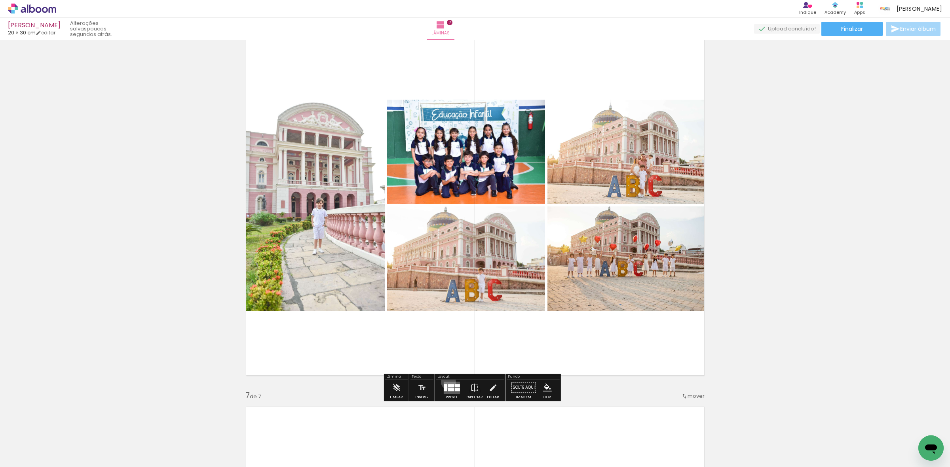
click at [446, 382] on quentale-layouter at bounding box center [451, 388] width 16 height 12
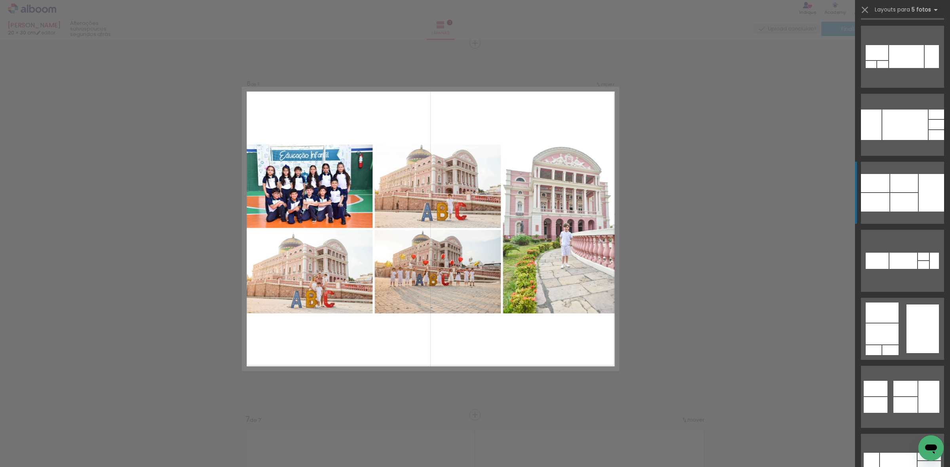
scroll to position [346, 0]
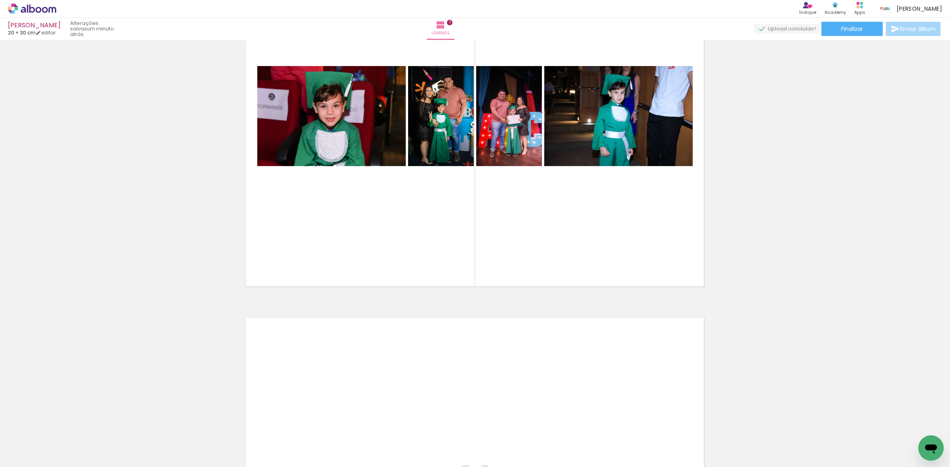
scroll to position [2266, 0]
